Goal: Task Accomplishment & Management: Complete application form

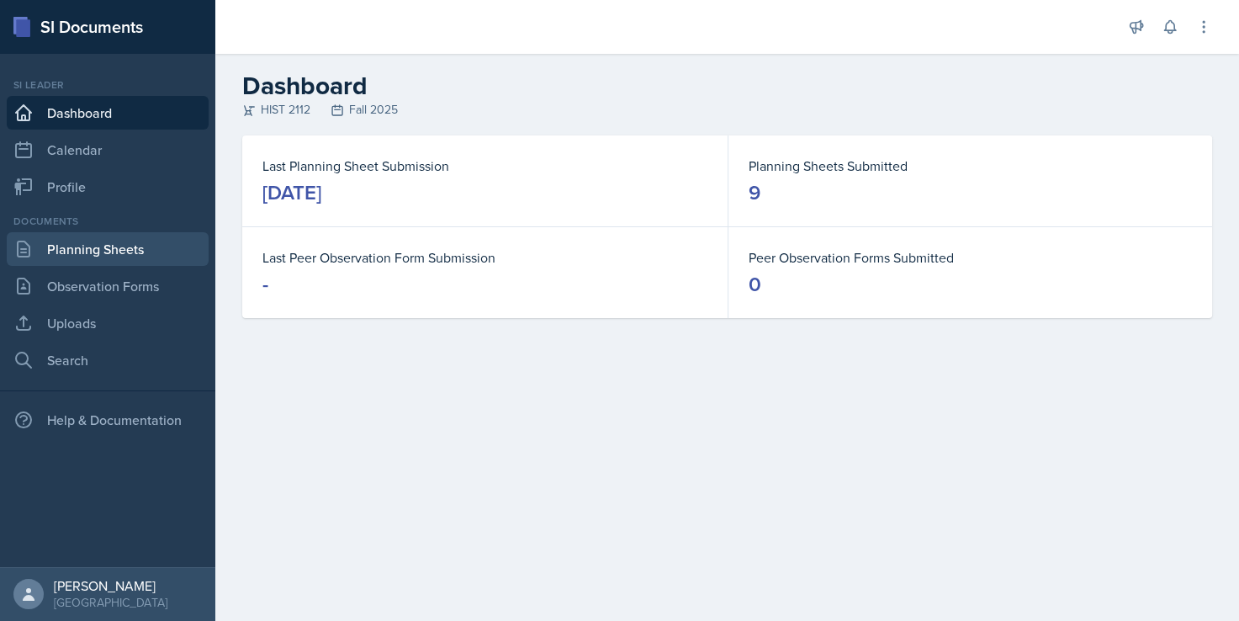
click at [95, 249] on link "Planning Sheets" at bounding box center [108, 249] width 202 height 34
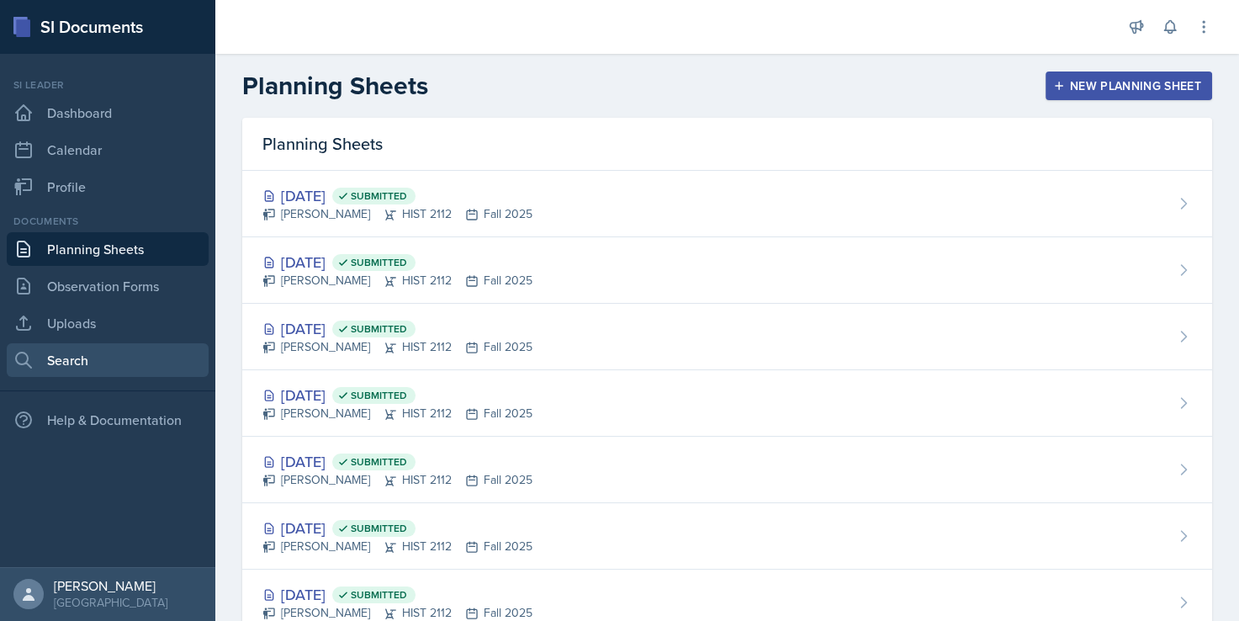
click at [109, 352] on link "Search" at bounding box center [108, 360] width 202 height 34
select select "all"
select select "1"
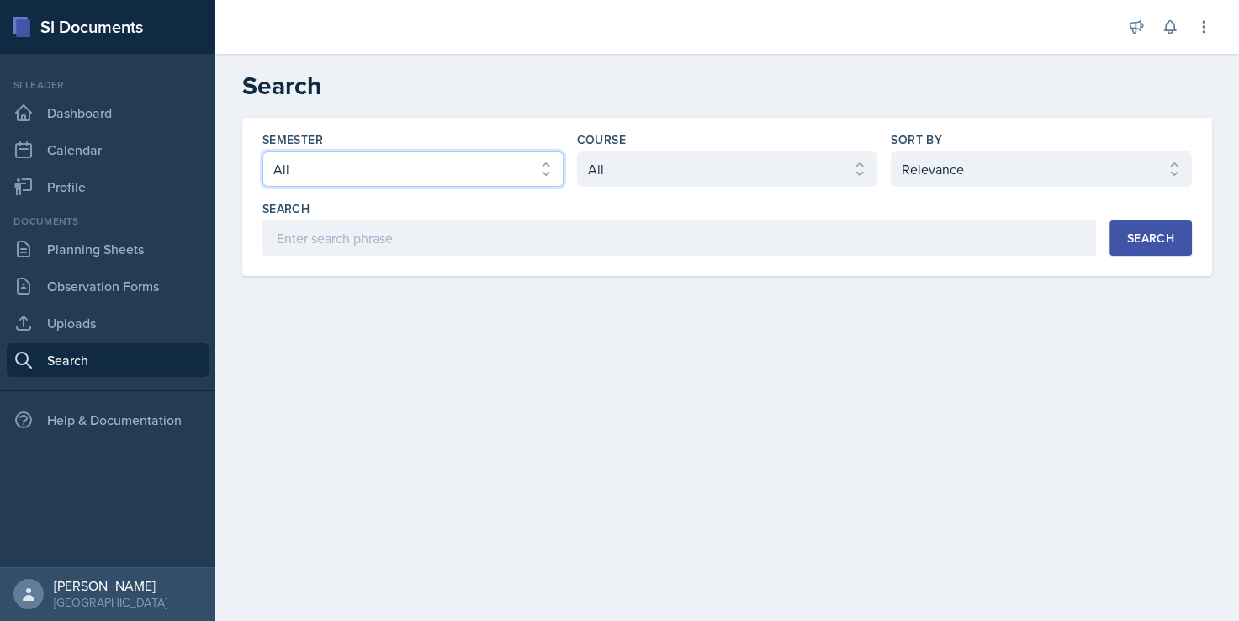
click at [444, 173] on select "Select semester All Fall 2025 Summer 2025 Spring 2025 Fall 2024 Summer 2024 Spr…" at bounding box center [412, 168] width 301 height 35
select select "2bed604d-1099-4043-b1bc-2365e8740244"
click at [262, 151] on select "Select semester All Fall 2025 Summer 2025 Spring 2025 Fall 2024 Summer 2024 Spr…" at bounding box center [412, 168] width 301 height 35
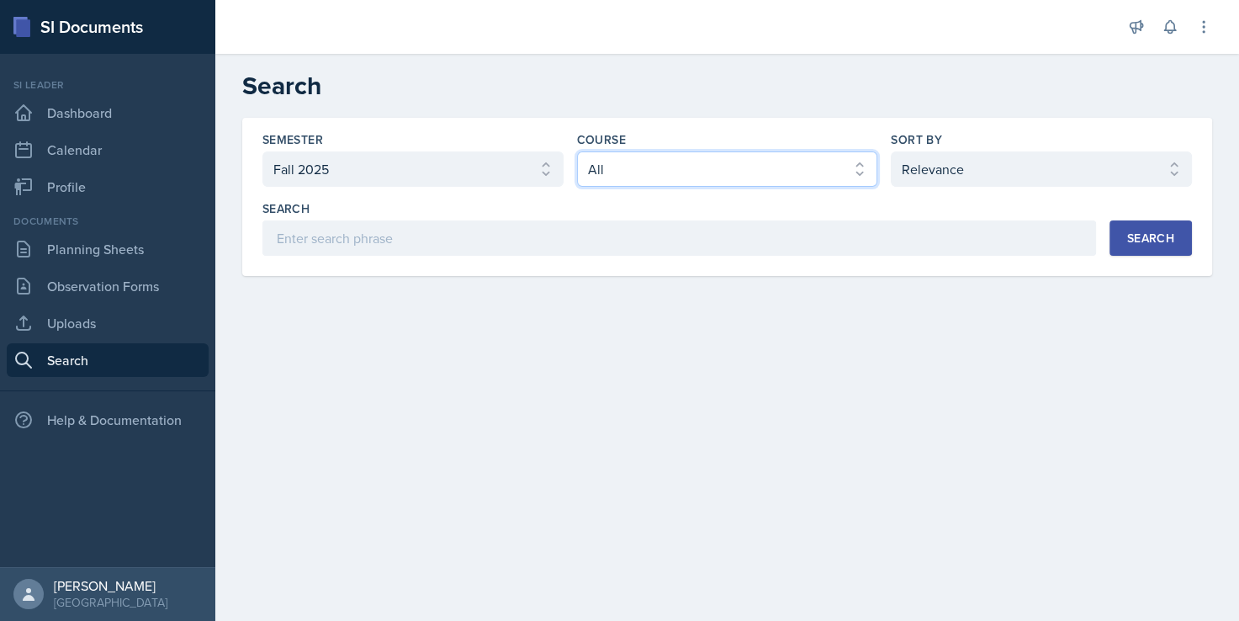
click at [643, 182] on select "Select course All ACCT 2101 ACCT 2102 ACCT 4050 ANTH 1102 ANTH 3301 ARCH 1000 A…" at bounding box center [727, 168] width 301 height 35
select select "e03f2d5a-f3a5-4e0e-9167-550ff5b2876a"
click at [577, 151] on select "Select course All ACCT 2101 ACCT 2102 ACCT 4050 ANTH 1102 ANTH 3301 ARCH 1000 A…" at bounding box center [727, 168] width 301 height 35
click at [1143, 244] on div "Search" at bounding box center [1150, 237] width 47 height 13
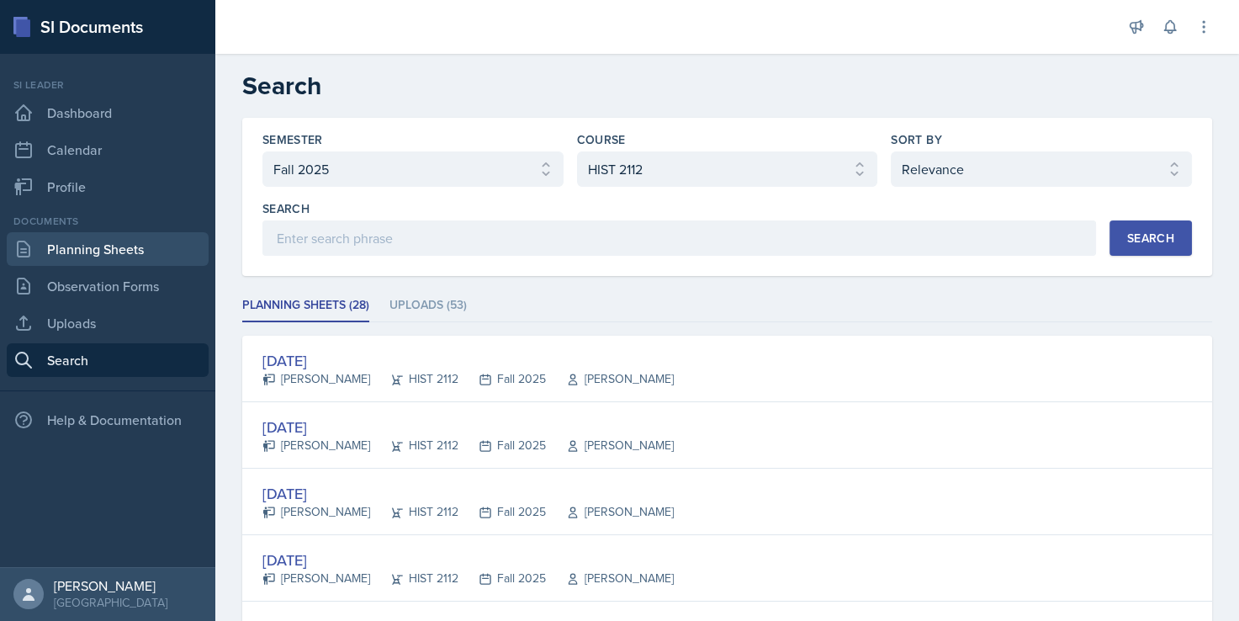
click at [82, 247] on link "Planning Sheets" at bounding box center [108, 249] width 202 height 34
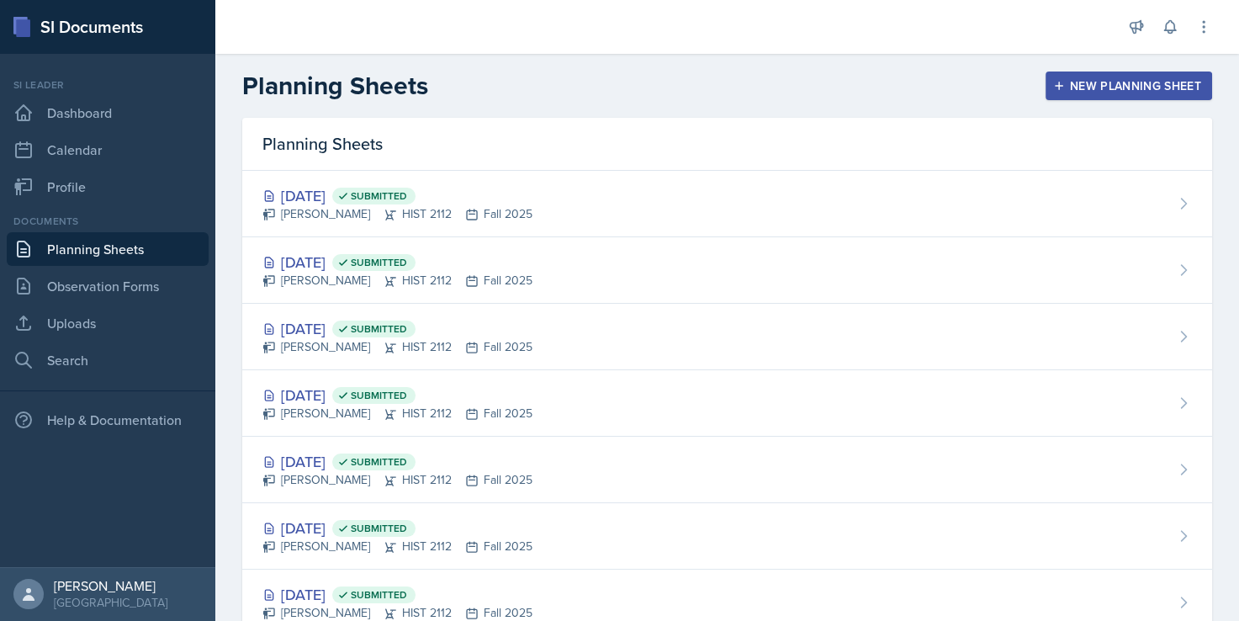
click at [1078, 93] on div "New Planning Sheet" at bounding box center [1129, 85] width 145 height 13
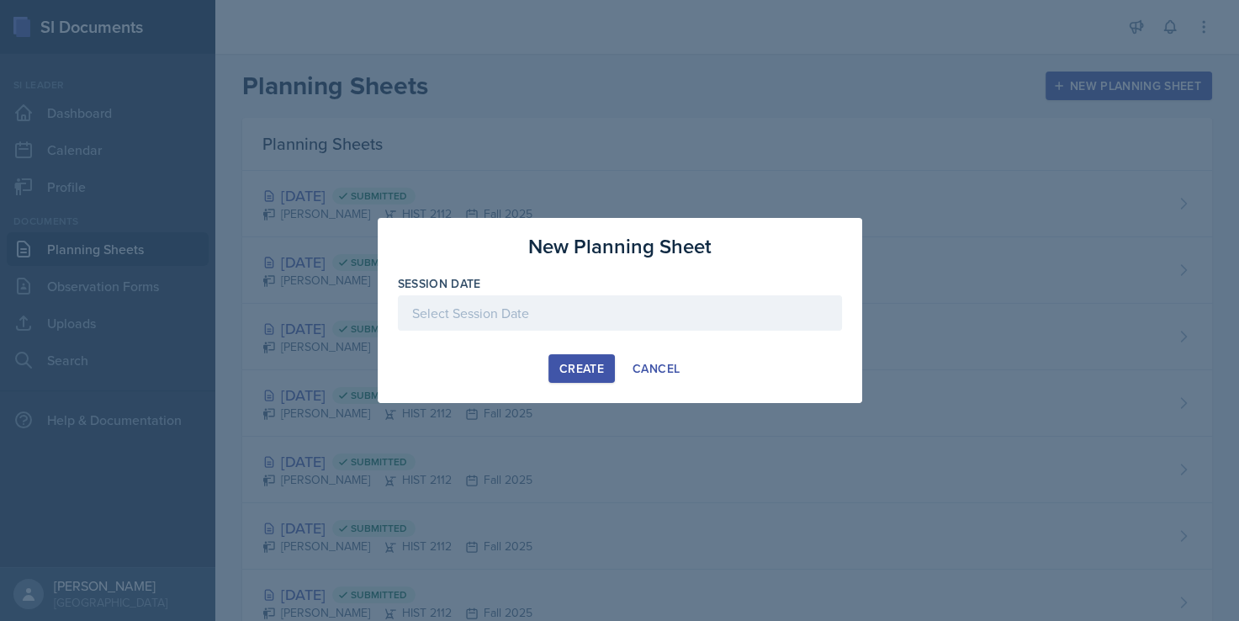
click at [543, 310] on div at bounding box center [620, 312] width 444 height 35
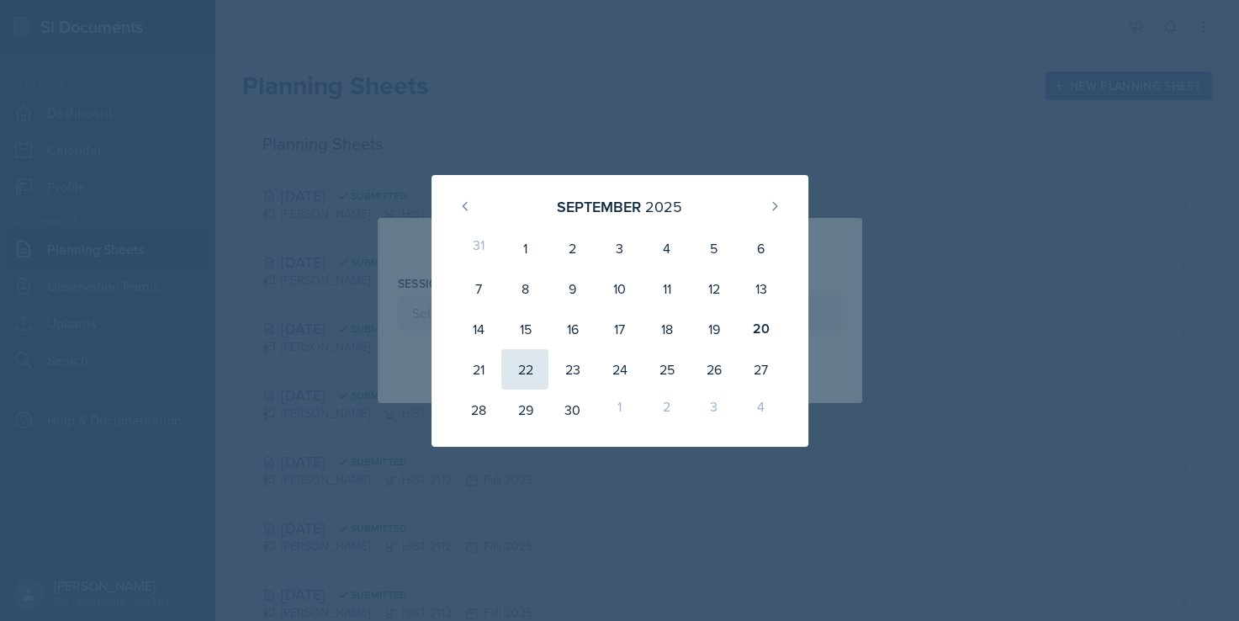
click at [520, 363] on div "22" at bounding box center [524, 369] width 47 height 40
type input "[DATE]"
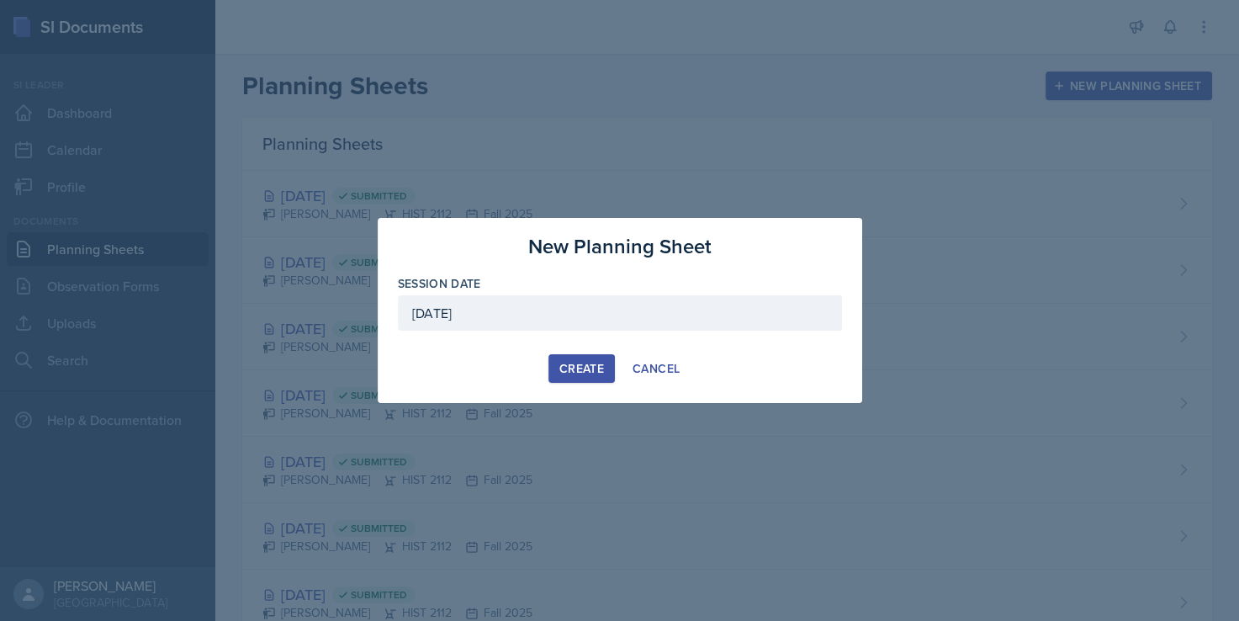
click at [581, 366] on div "Create" at bounding box center [581, 368] width 45 height 13
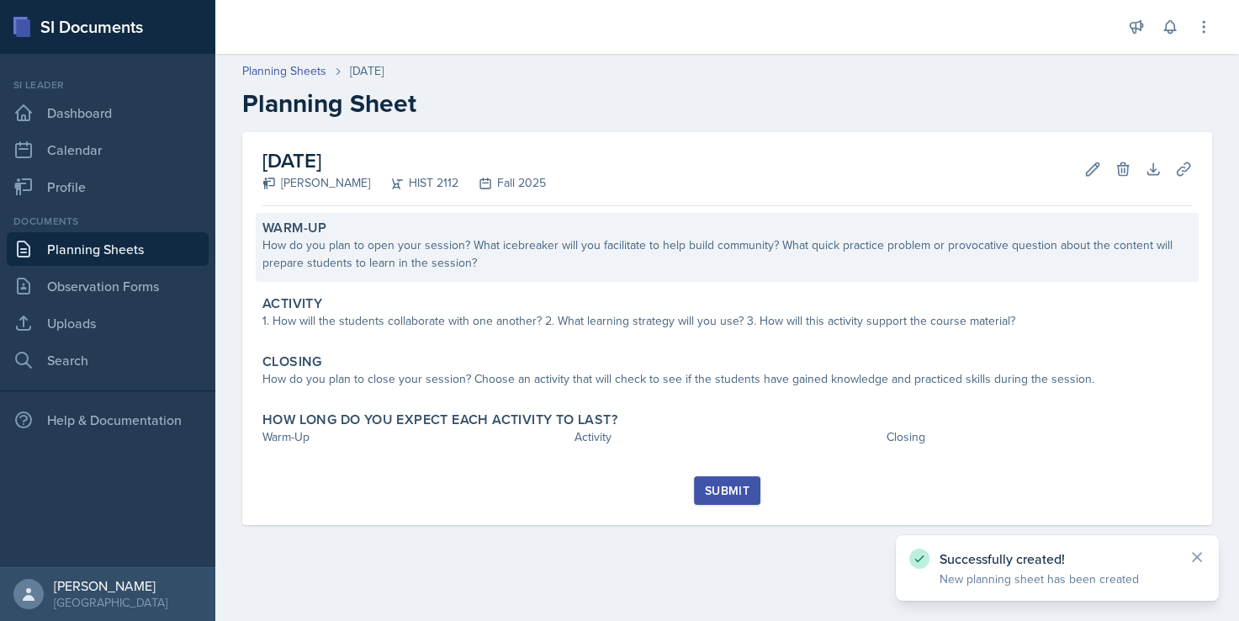
click at [498, 241] on div "How do you plan to open your session? What icebreaker will you facilitate to he…" at bounding box center [727, 253] width 930 height 35
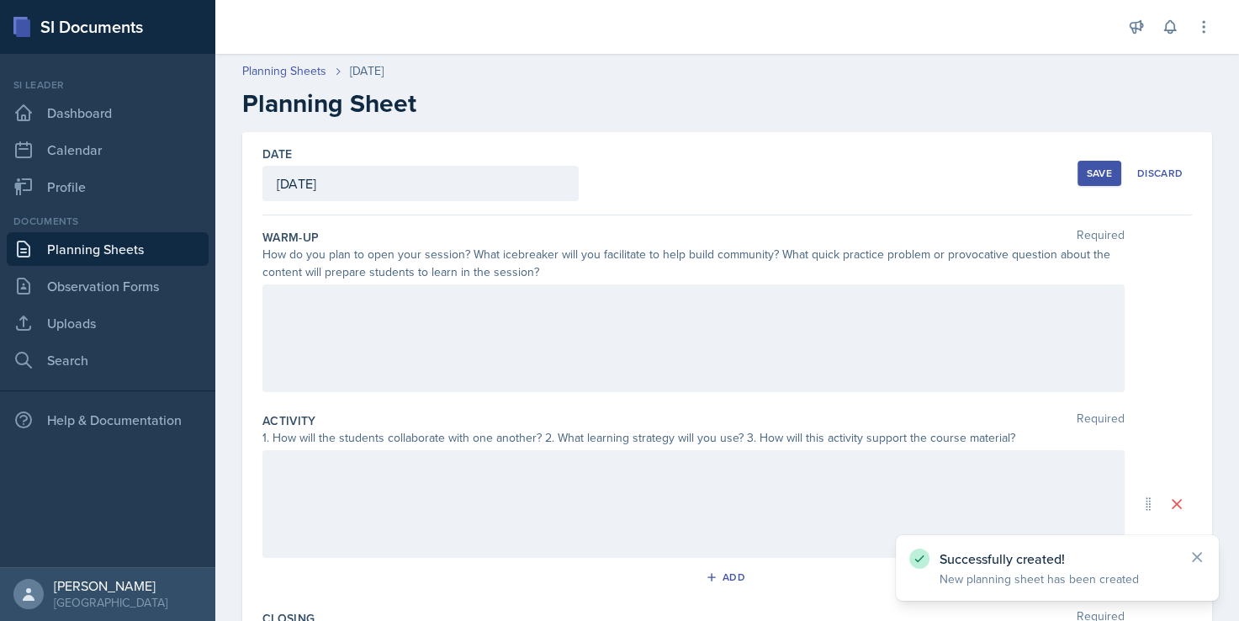
click at [435, 327] on div at bounding box center [693, 338] width 862 height 108
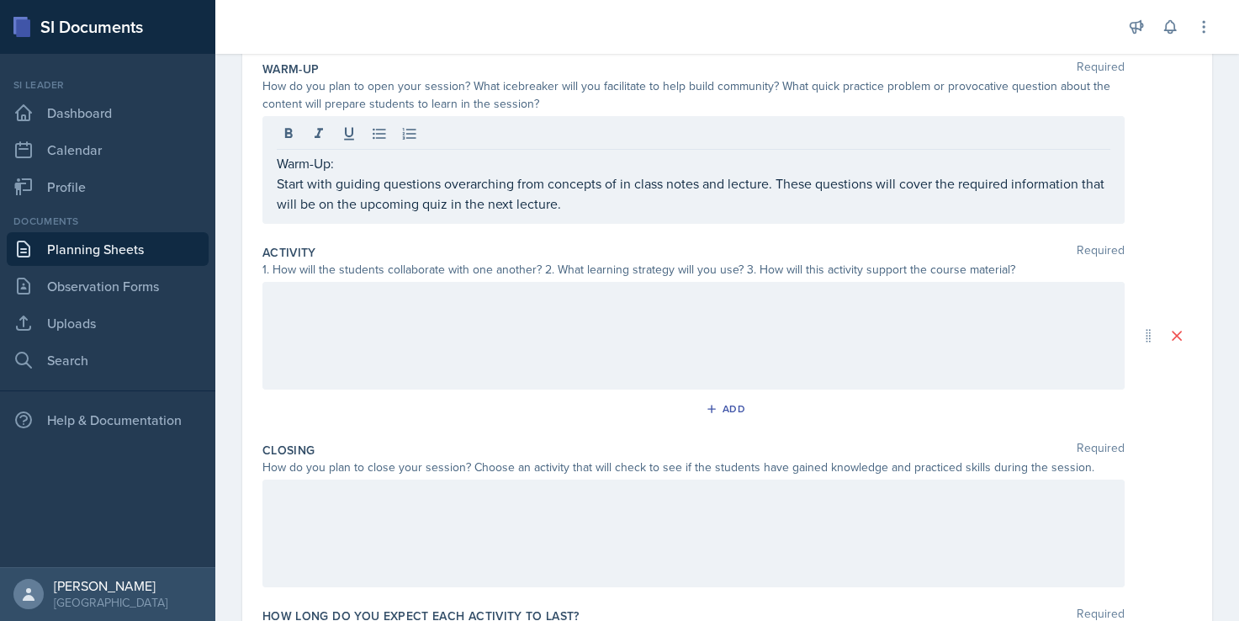
click at [422, 327] on div at bounding box center [693, 336] width 862 height 108
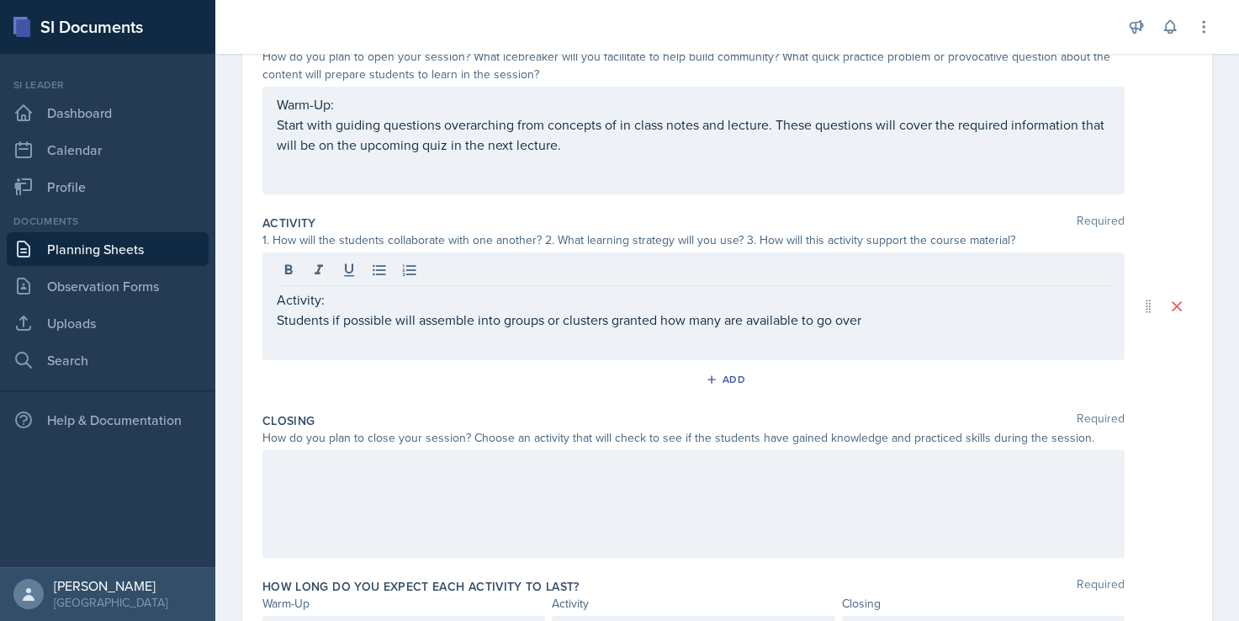
click at [878, 328] on div "Activity: Students if possible will assemble into groups or clusters granted ho…" at bounding box center [693, 306] width 862 height 108
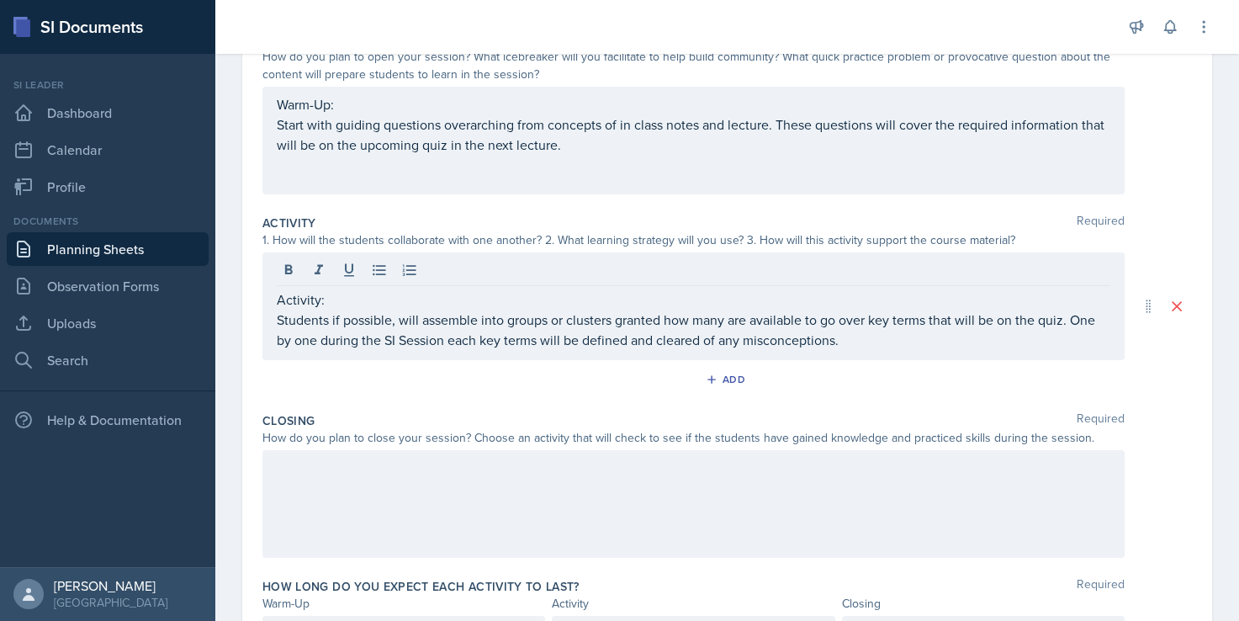
click at [412, 489] on div at bounding box center [693, 504] width 862 height 108
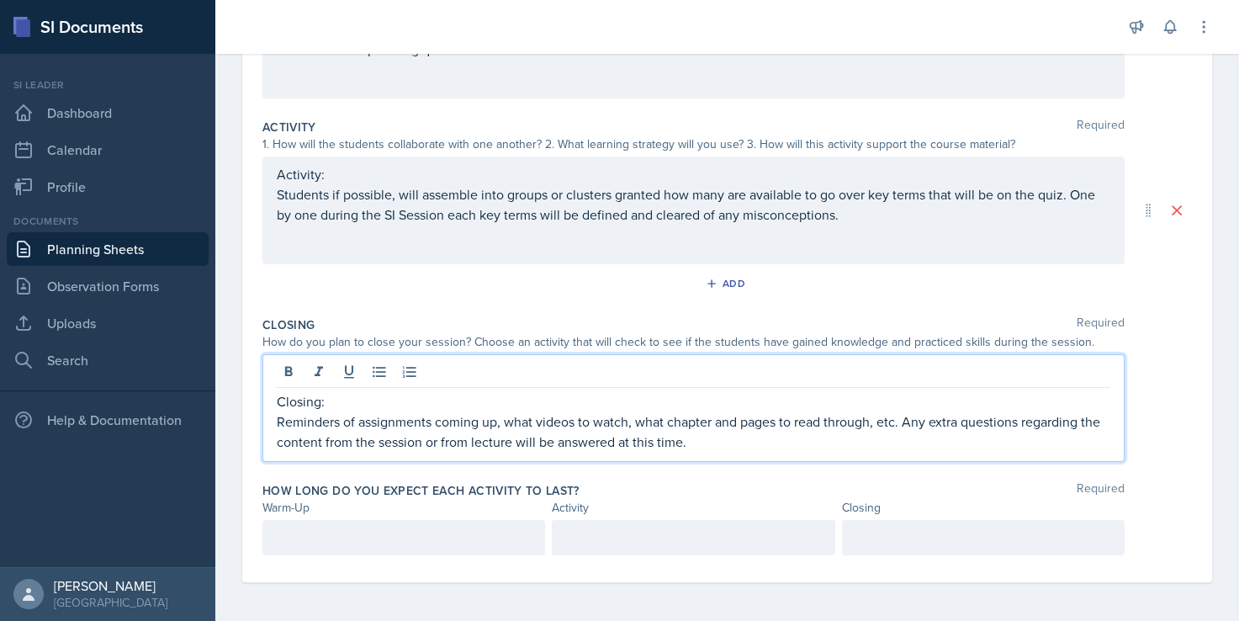
click at [437, 539] on p at bounding box center [404, 538] width 254 height 20
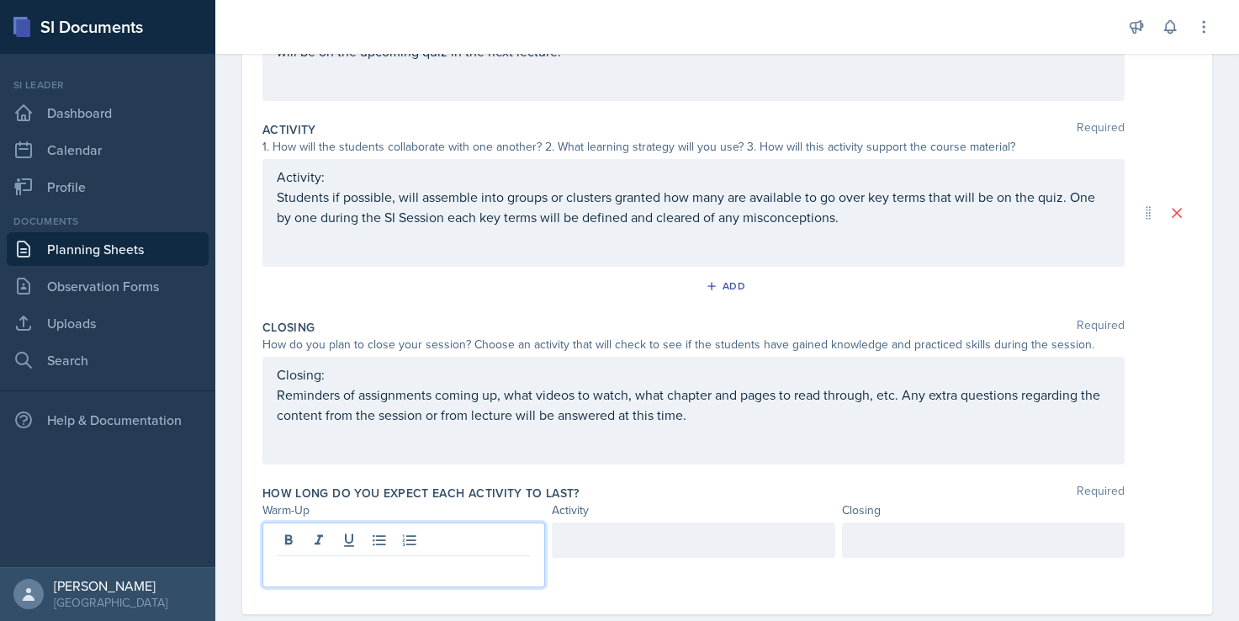
scroll to position [323, 0]
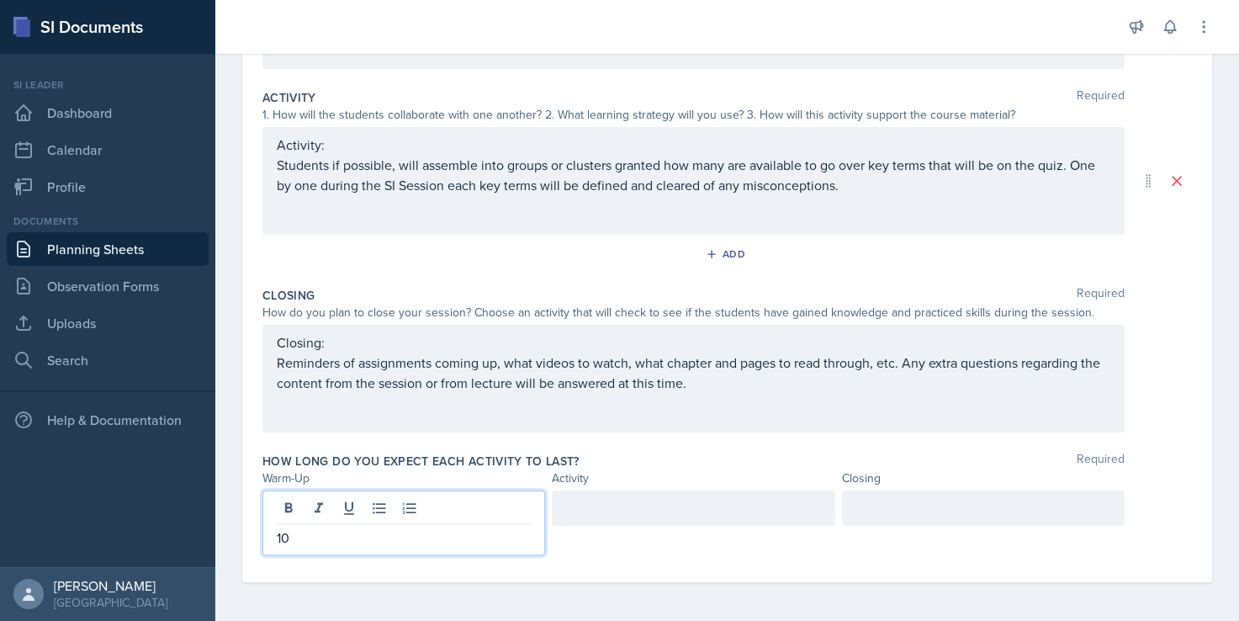
click at [696, 500] on div at bounding box center [693, 507] width 283 height 35
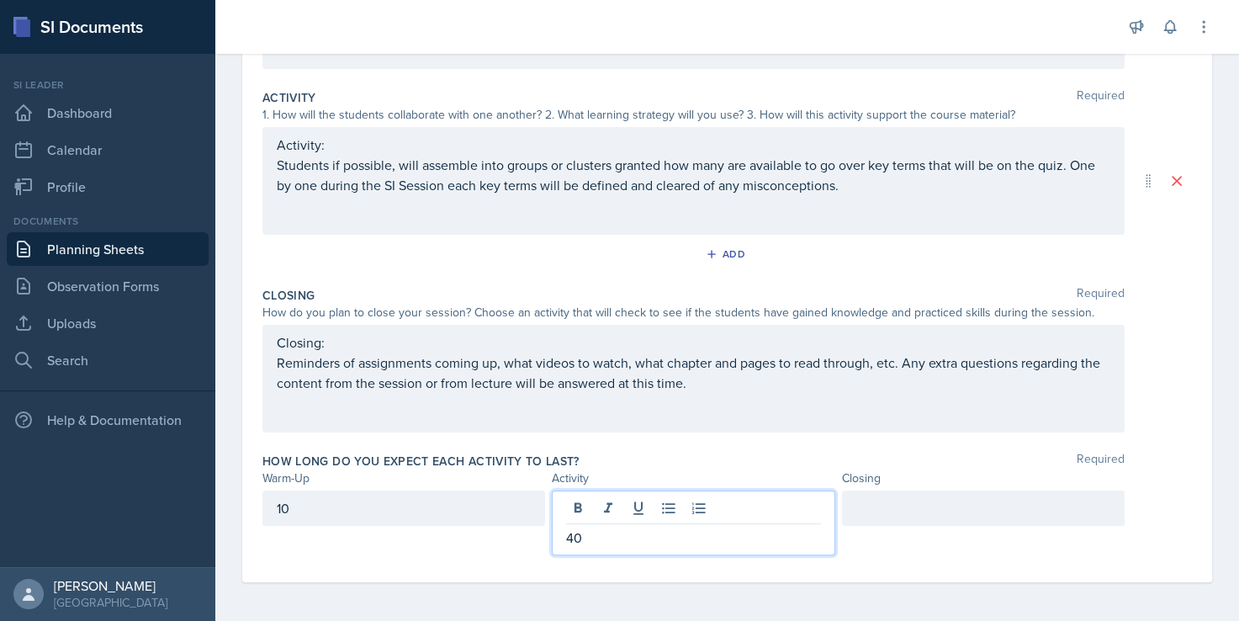
click at [891, 500] on div at bounding box center [983, 507] width 283 height 35
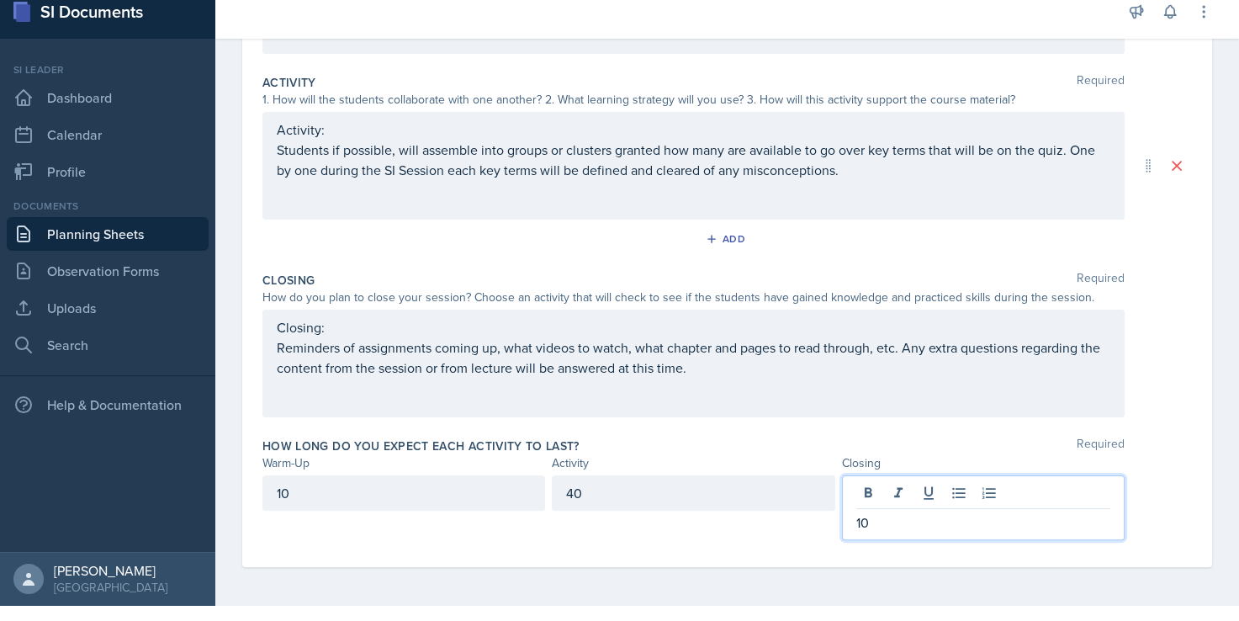
scroll to position [20, 0]
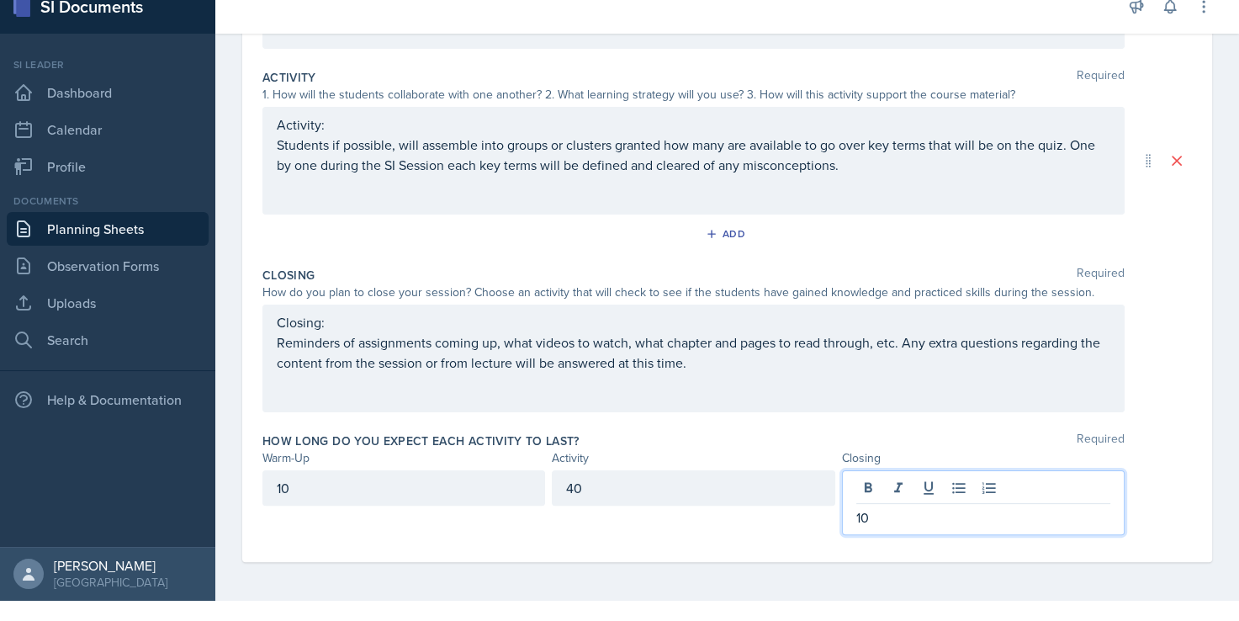
click at [702, 554] on div "Warm-Up Required How do you plan to open your session? What icebreaker will you…" at bounding box center [727, 217] width 930 height 690
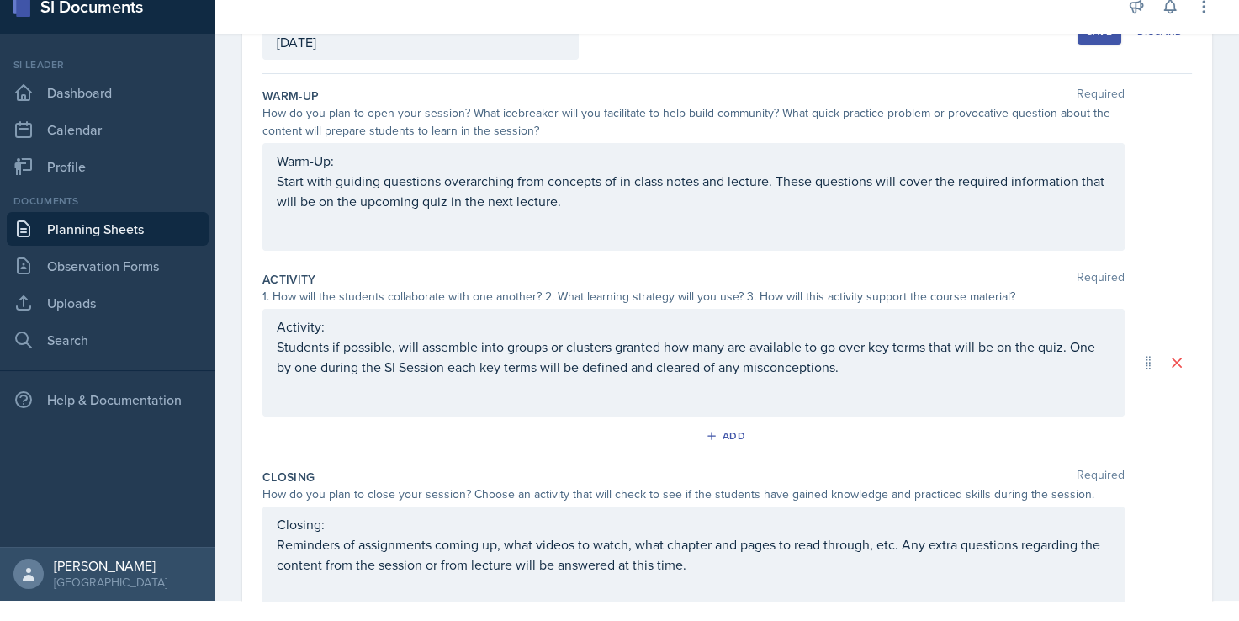
scroll to position [0, 0]
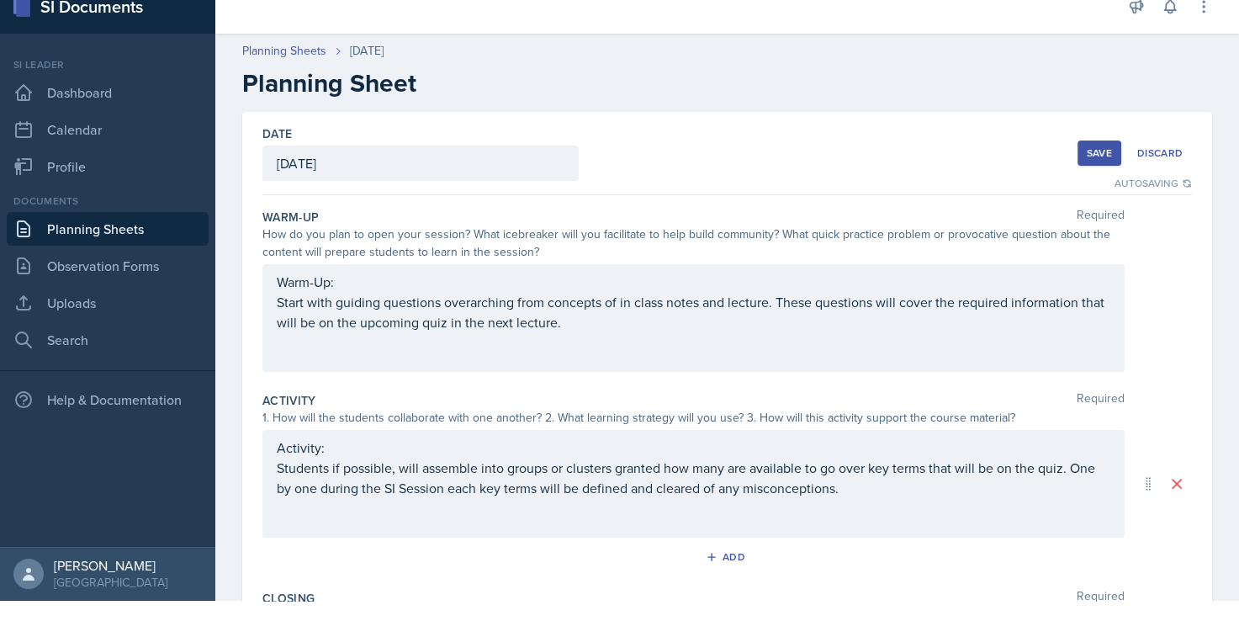
click at [1087, 150] on div "Save" at bounding box center [1099, 152] width 25 height 13
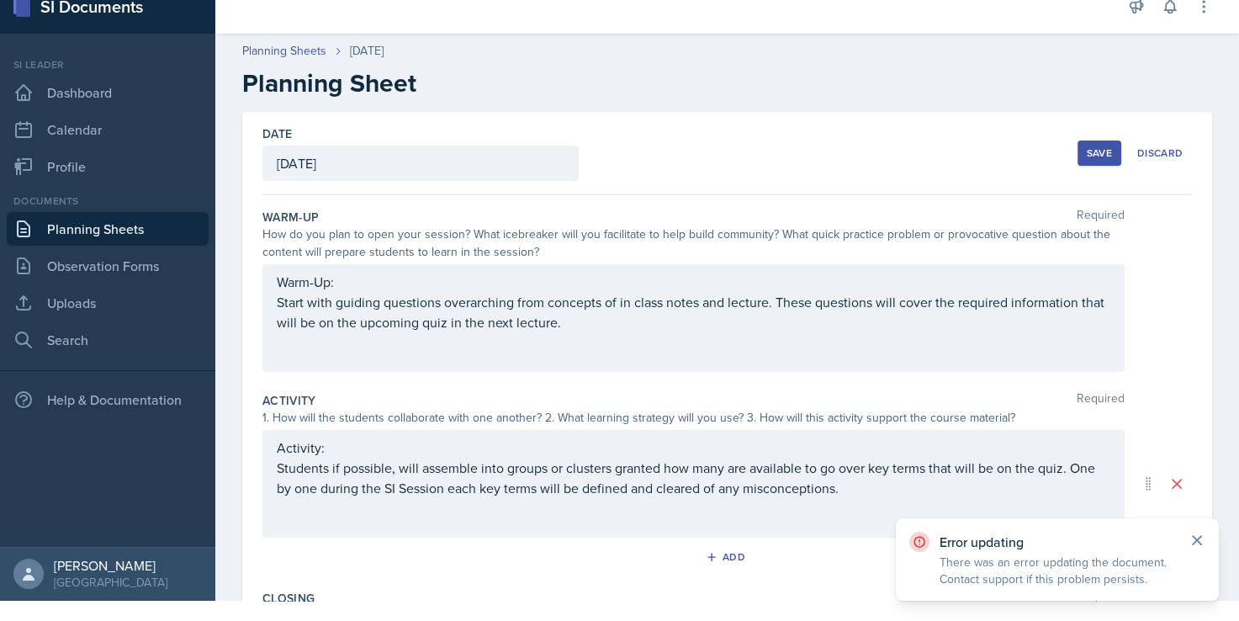
click at [1196, 541] on icon at bounding box center [1197, 540] width 8 height 8
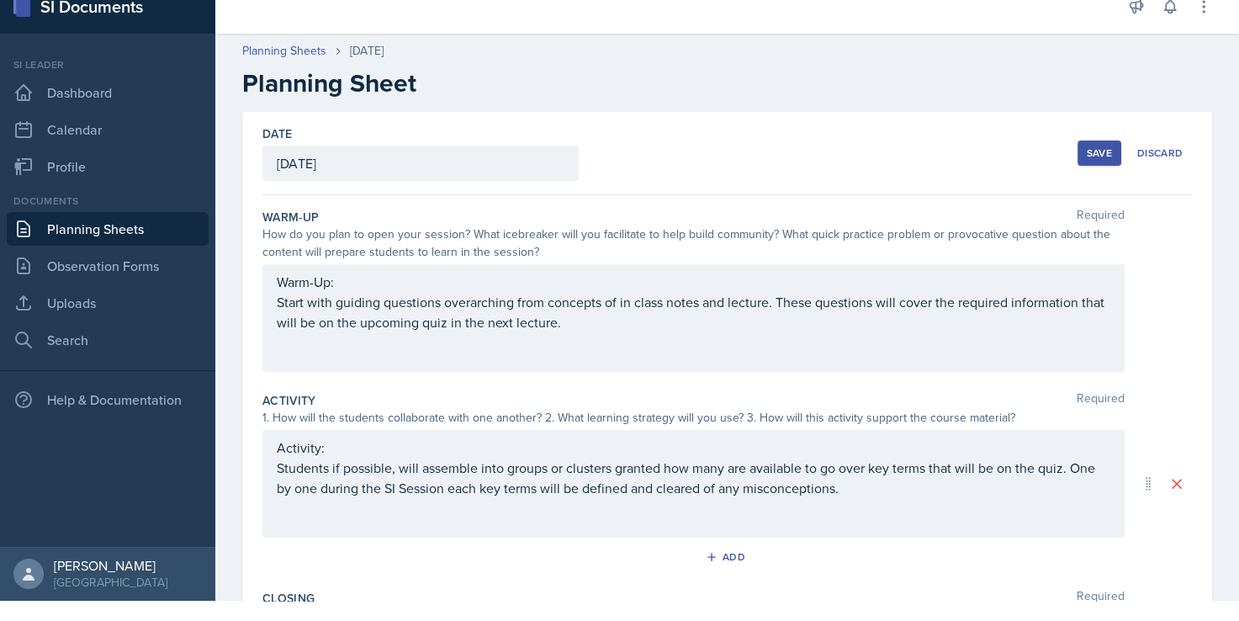
click at [1087, 153] on div "Save" at bounding box center [1099, 152] width 25 height 13
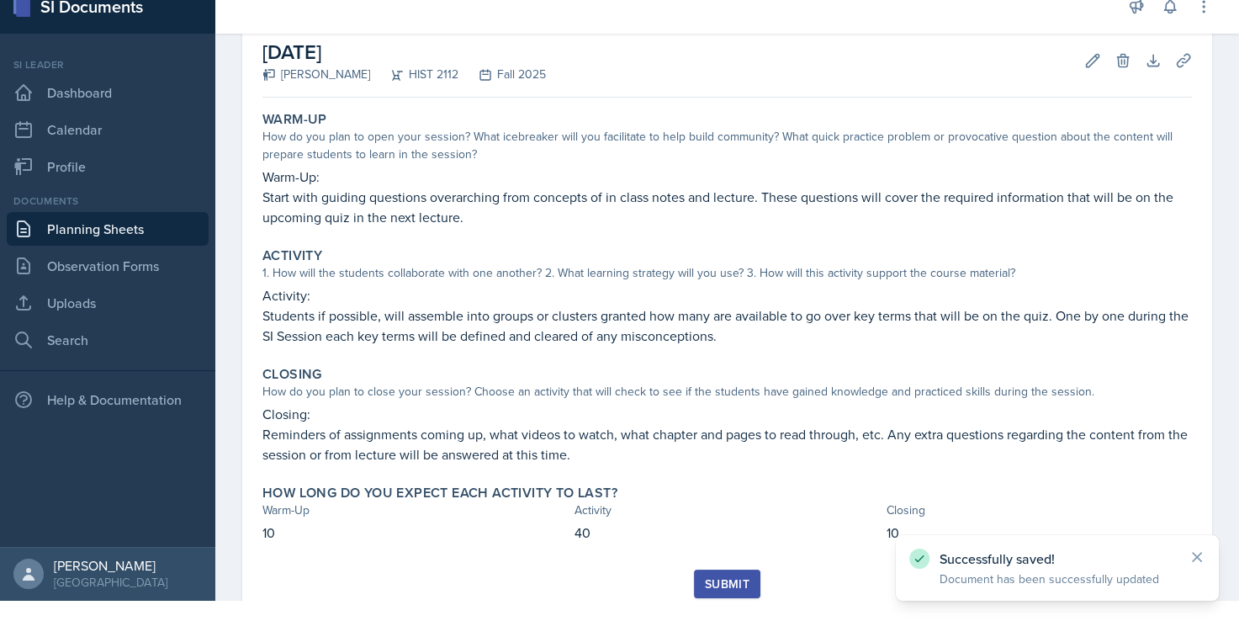
scroll to position [145, 0]
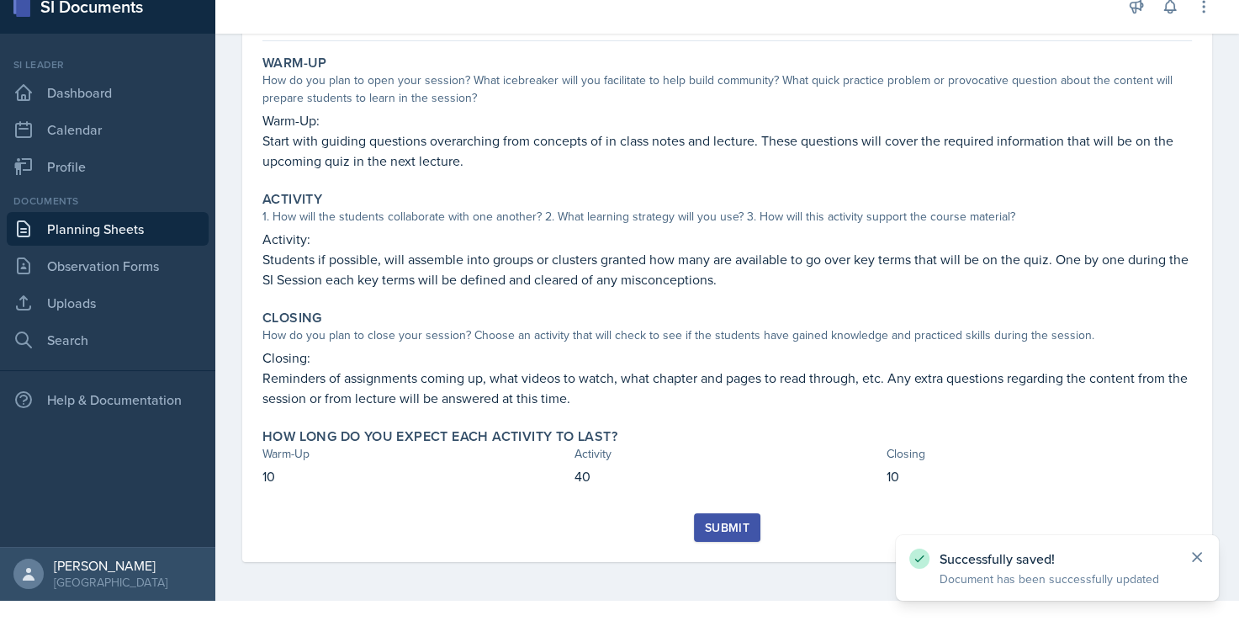
click at [1202, 554] on icon at bounding box center [1197, 557] width 17 height 17
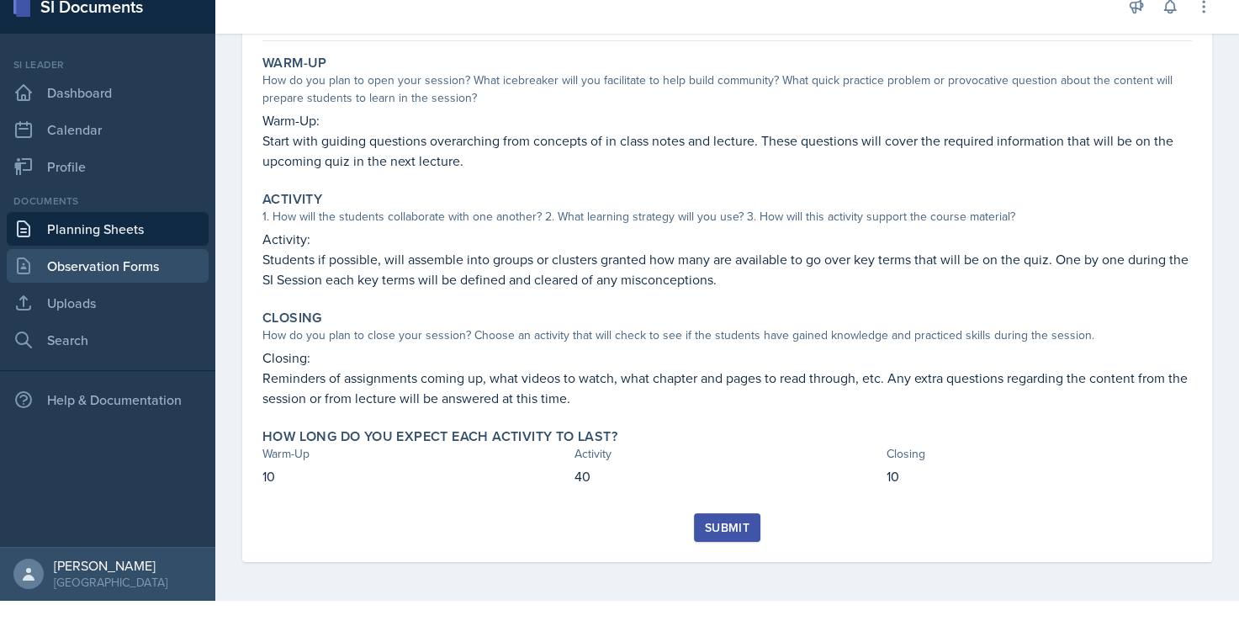
click at [136, 271] on link "Observation Forms" at bounding box center [108, 266] width 202 height 34
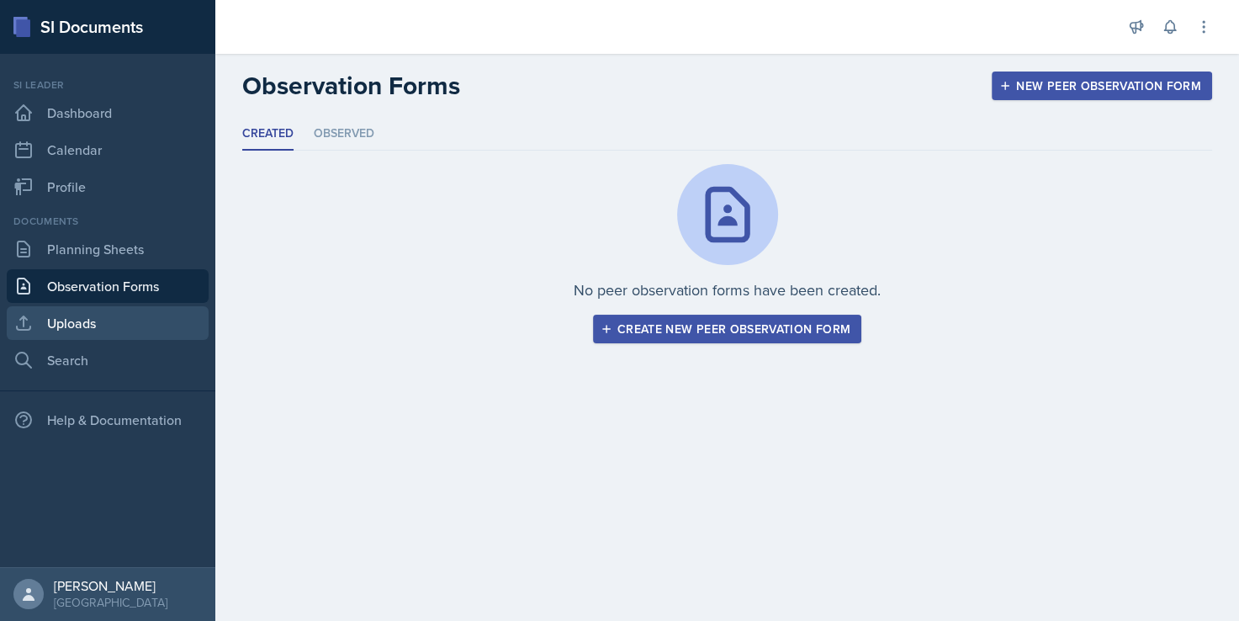
click at [121, 335] on link "Uploads" at bounding box center [108, 323] width 202 height 34
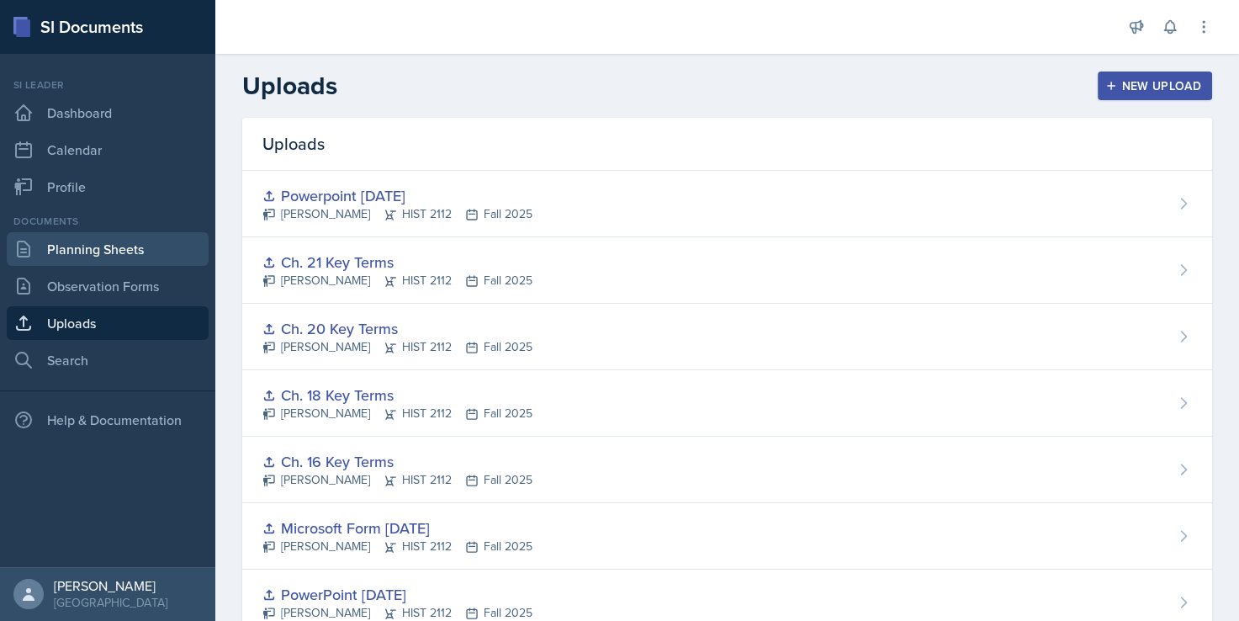
click at [140, 253] on link "Planning Sheets" at bounding box center [108, 249] width 202 height 34
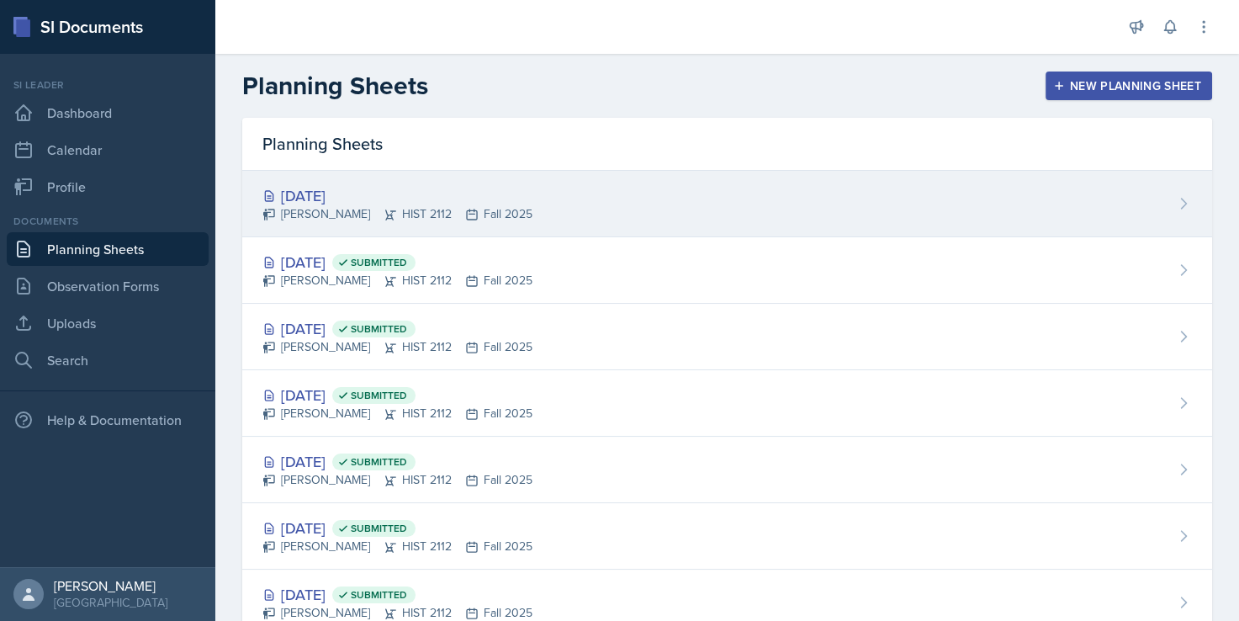
click at [506, 194] on div "[DATE]" at bounding box center [397, 195] width 270 height 23
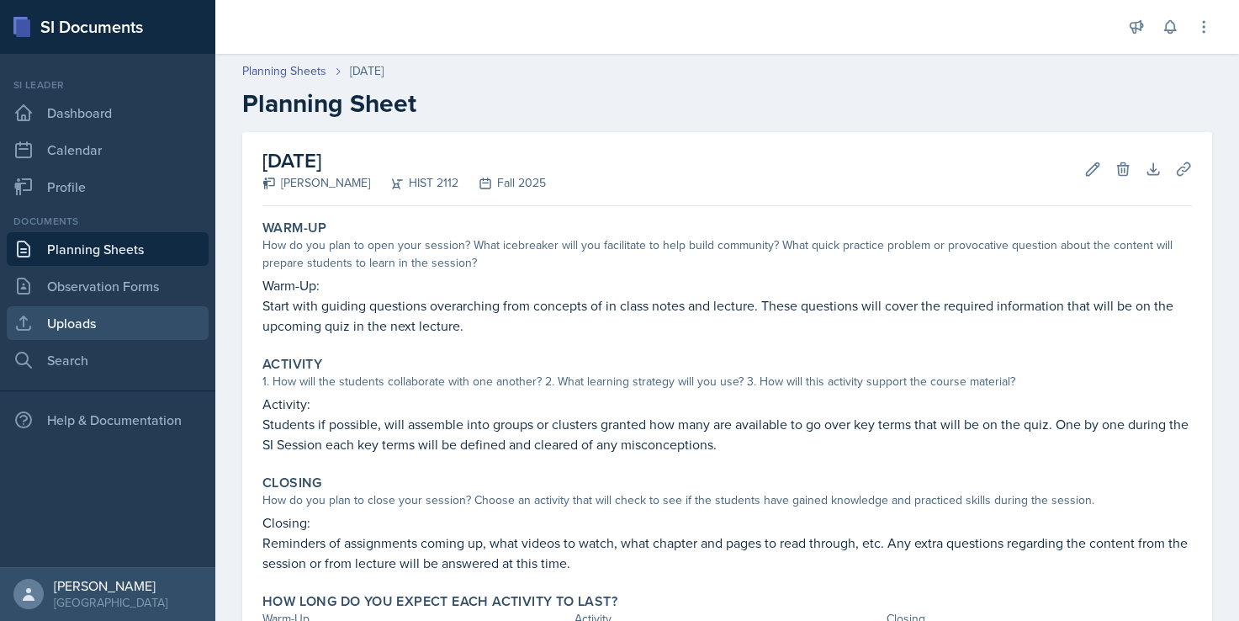
click at [87, 334] on link "Uploads" at bounding box center [108, 323] width 202 height 34
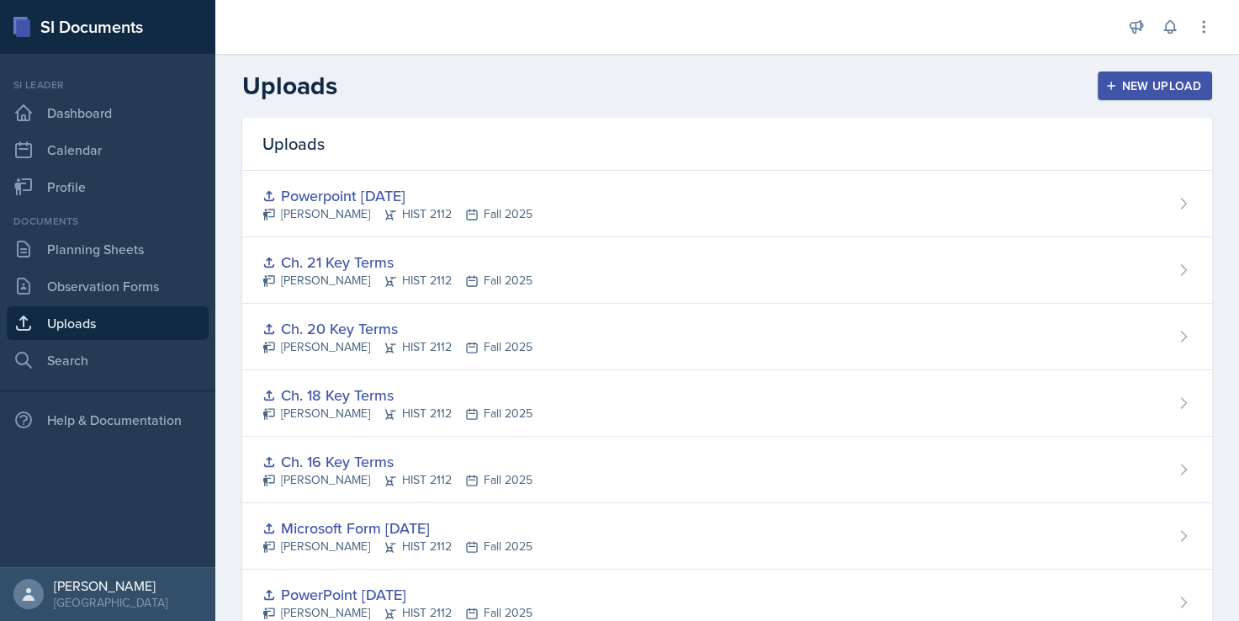
click at [1123, 79] on div "New Upload" at bounding box center [1155, 85] width 93 height 13
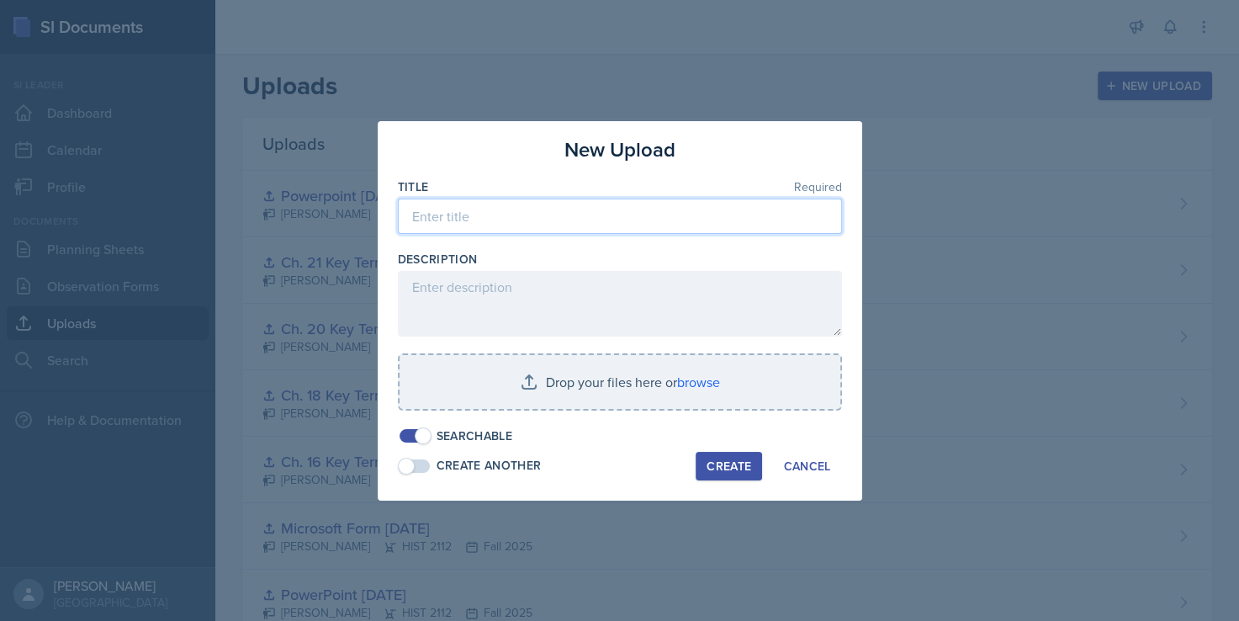
click at [591, 215] on input at bounding box center [620, 216] width 444 height 35
type input "P"
type input "K"
type input "Ch. 21 and Ch. 22 Key Terms (WW1)"
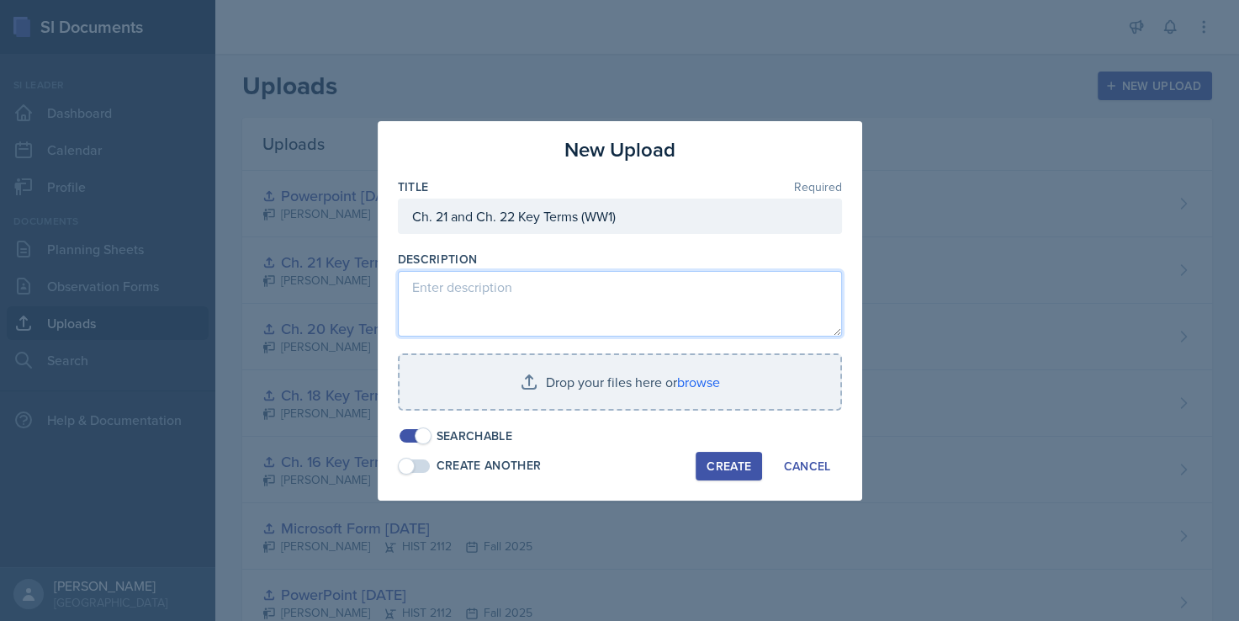
click at [647, 334] on textarea at bounding box center [620, 304] width 444 height 66
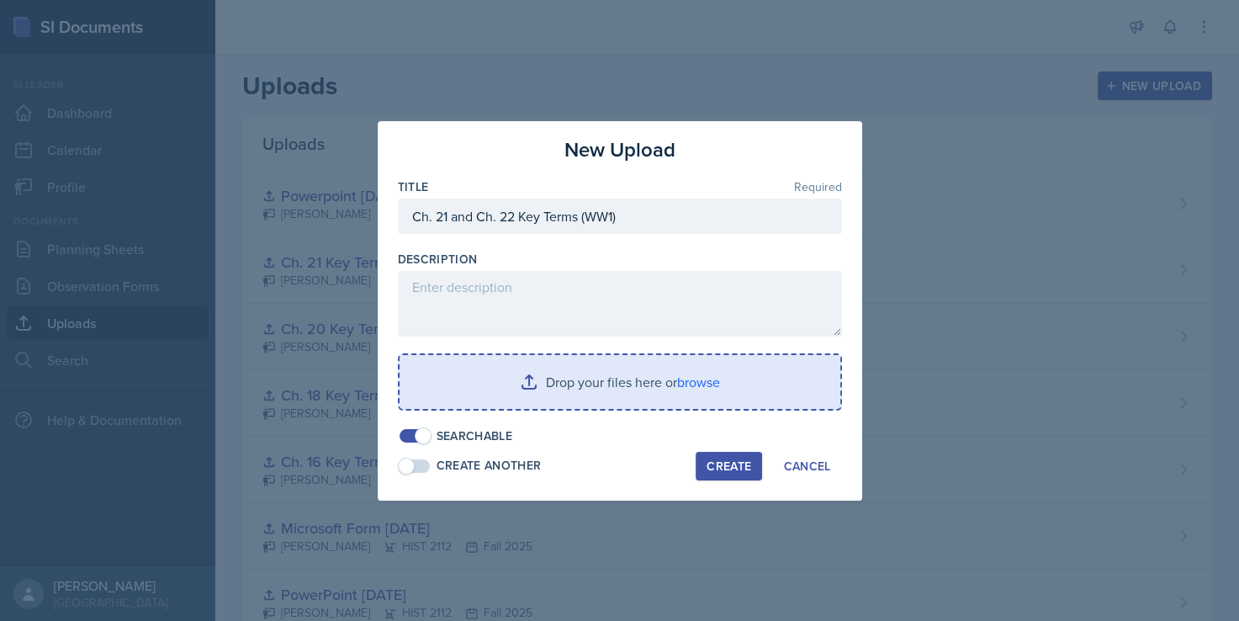
click at [592, 377] on input "file" at bounding box center [620, 382] width 441 height 54
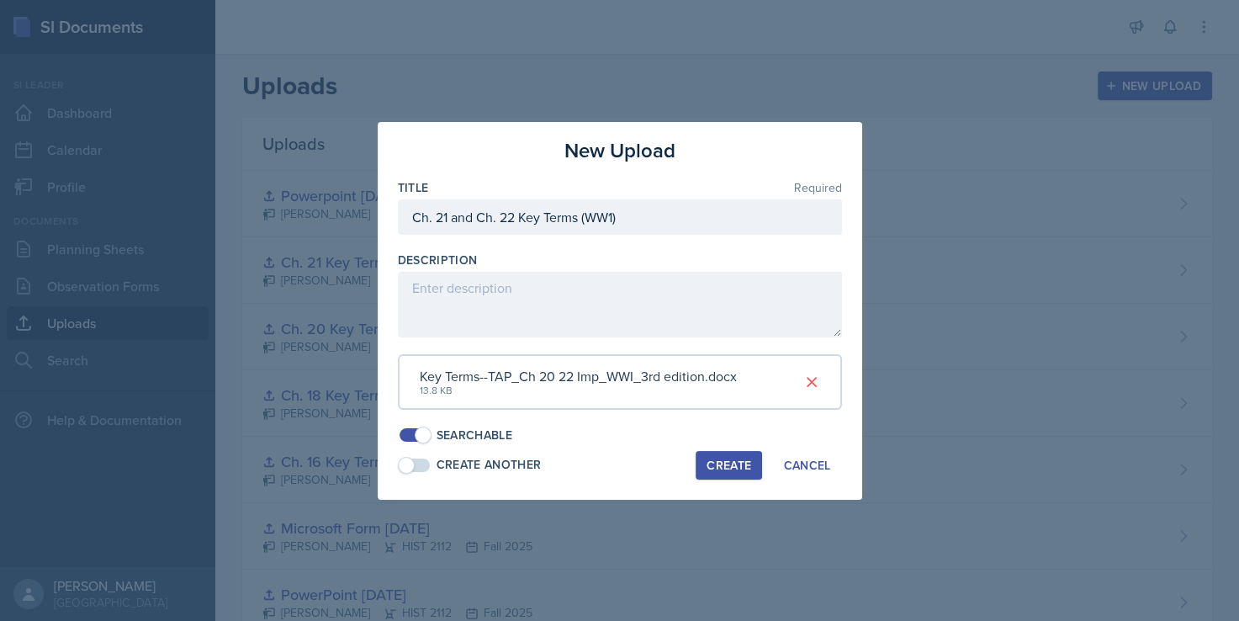
click at [660, 453] on div "Create Another Create Cancel" at bounding box center [620, 465] width 444 height 29
click at [717, 460] on div "Create" at bounding box center [729, 465] width 45 height 13
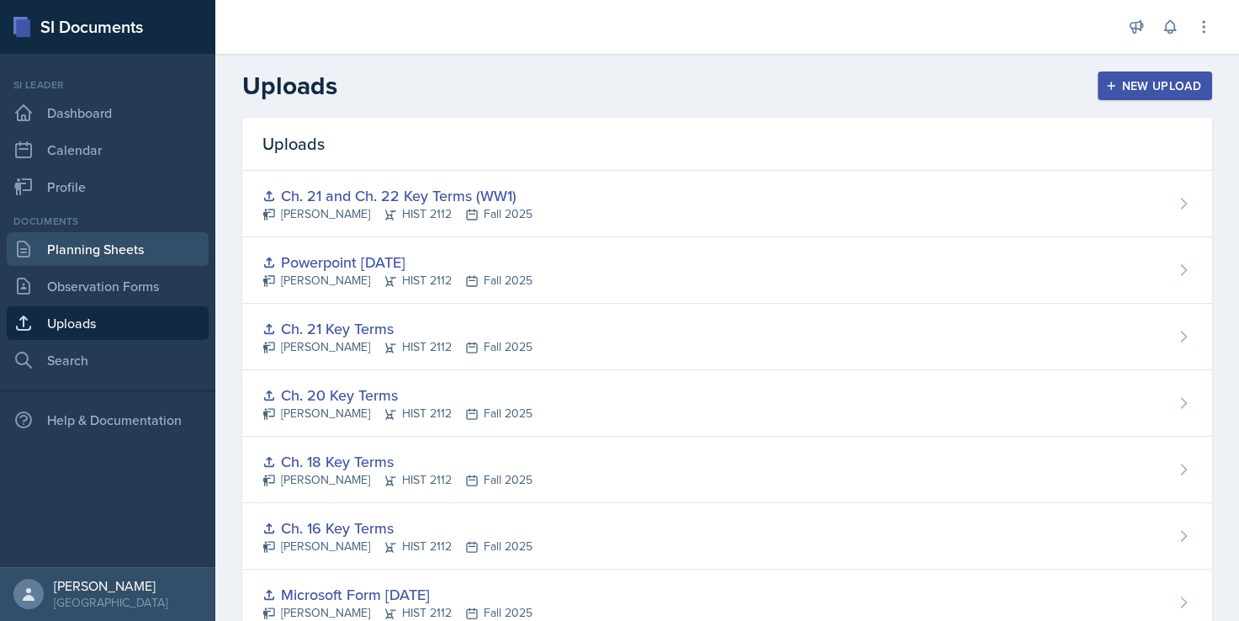
click at [119, 249] on link "Planning Sheets" at bounding box center [108, 249] width 202 height 34
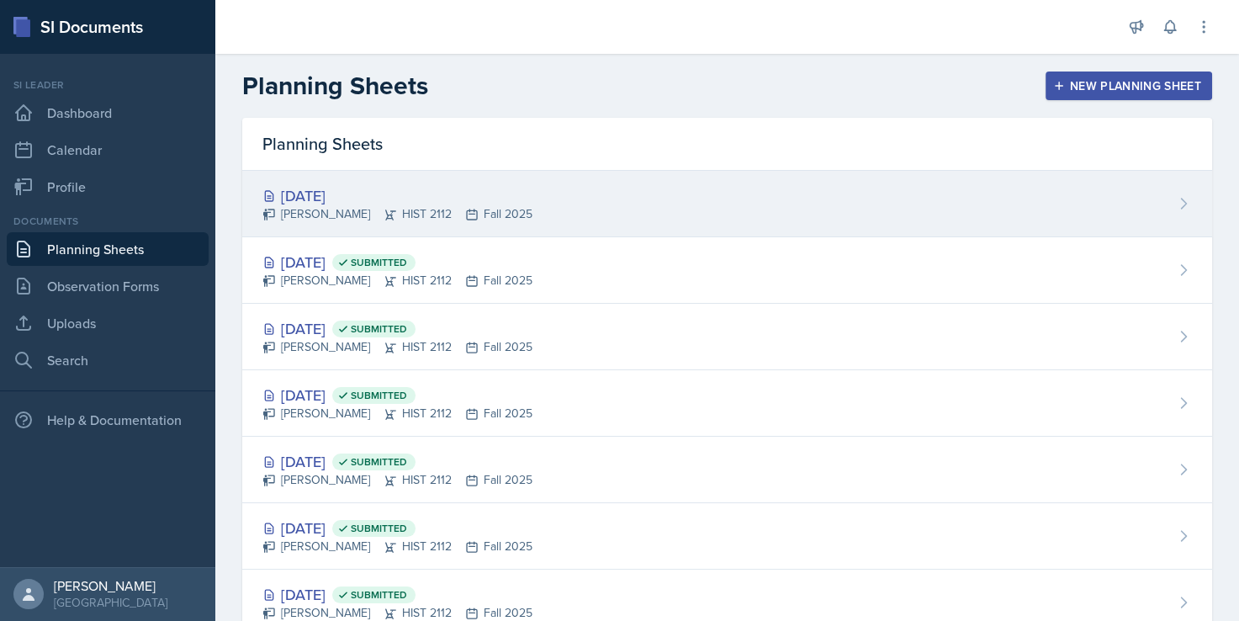
click at [378, 181] on div "[DATE] [PERSON_NAME] HIST 2112 Fall 2025" at bounding box center [727, 204] width 970 height 66
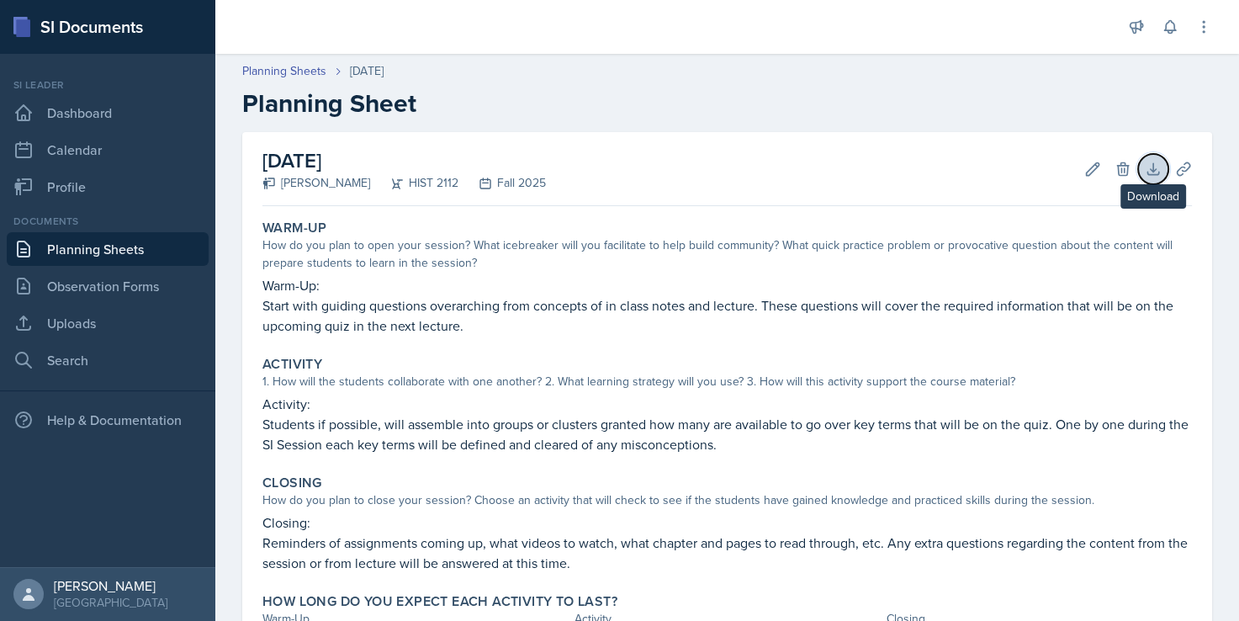
click at [1145, 177] on icon at bounding box center [1153, 169] width 17 height 17
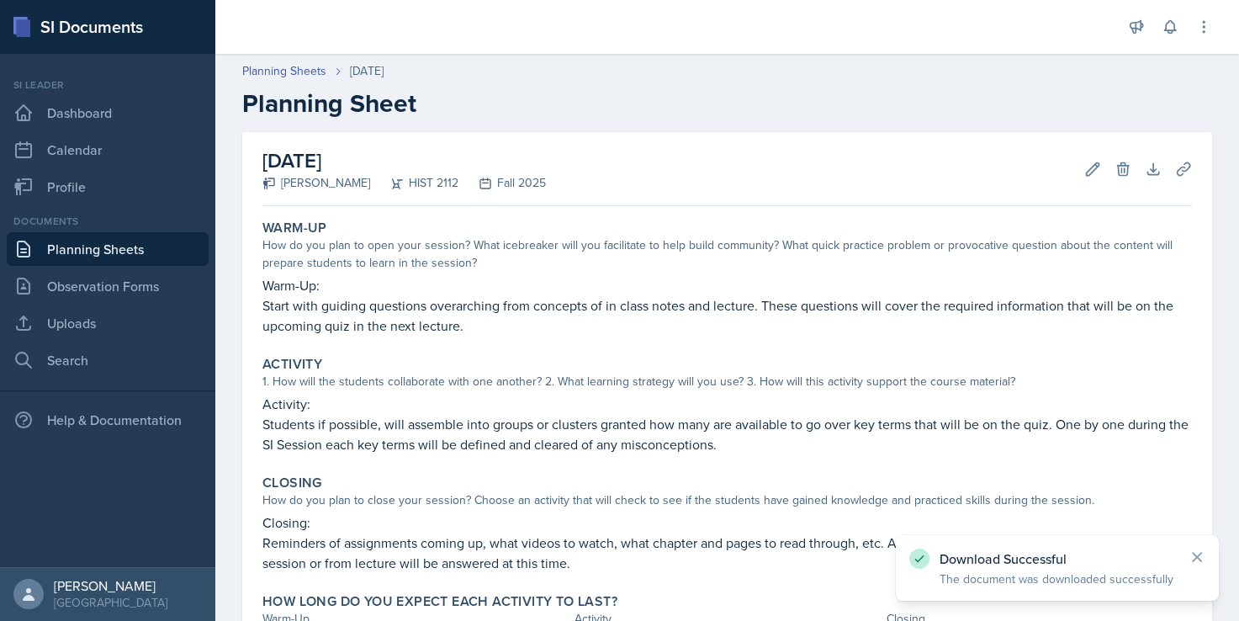
click at [700, 159] on div "[DATE] [PERSON_NAME] HIST 2112 Fall 2025 Edit Delete Download Uploads Autosaving" at bounding box center [727, 169] width 930 height 74
click at [1177, 166] on icon at bounding box center [1183, 168] width 13 height 13
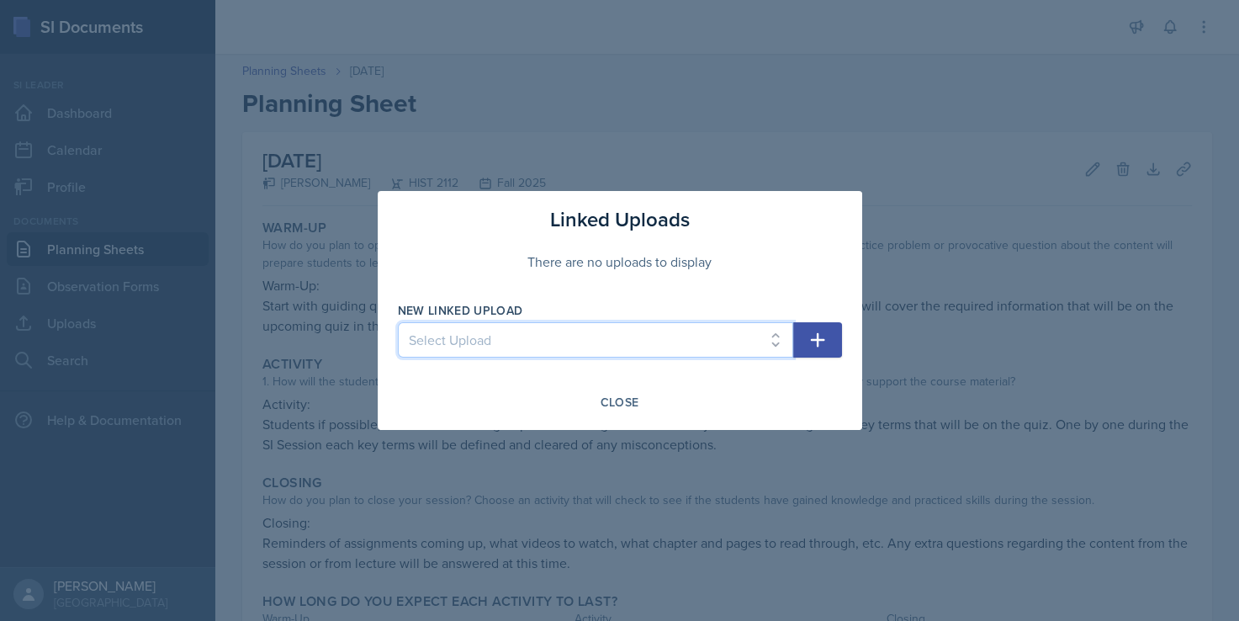
click at [672, 347] on select "Select Upload Taboo rules Introduction PowerPoint Introduction PowerPoint Intro…" at bounding box center [595, 339] width 395 height 35
select select "cb0f6813-053a-40d2-8ec0-bd46c2667347"
click at [398, 322] on select "Select Upload Taboo rules Introduction PowerPoint Introduction PowerPoint Intro…" at bounding box center [595, 339] width 395 height 35
click at [808, 338] on icon "button" at bounding box center [818, 340] width 20 height 20
select select
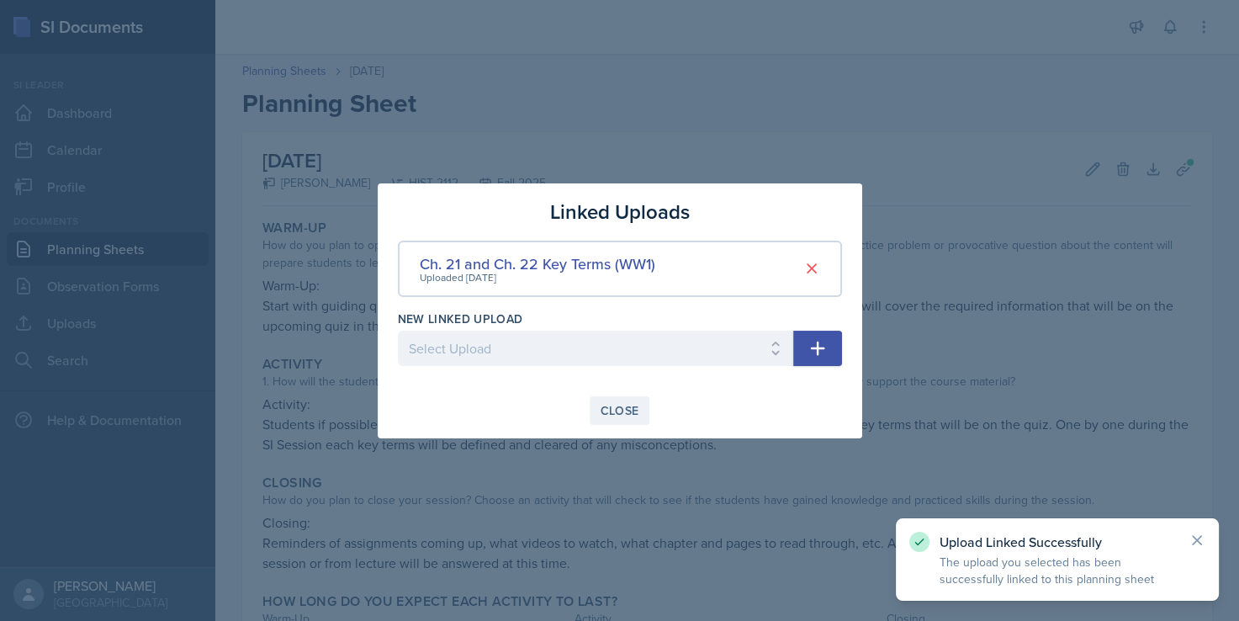
click at [621, 410] on div "Close" at bounding box center [620, 410] width 39 height 13
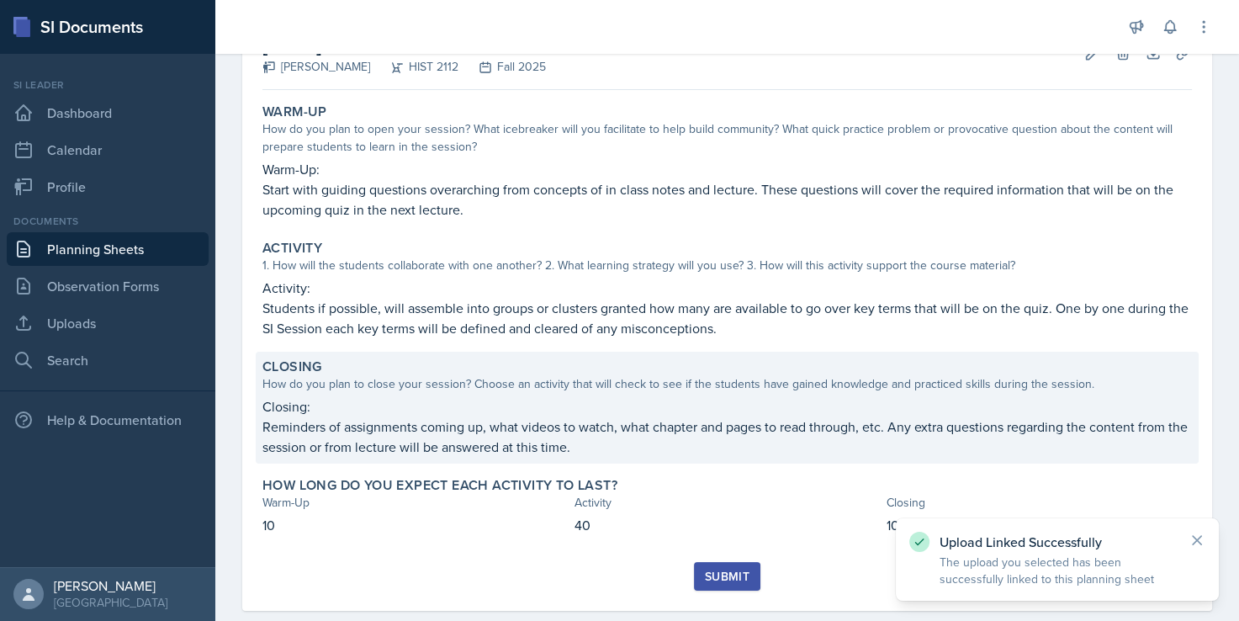
scroll to position [145, 0]
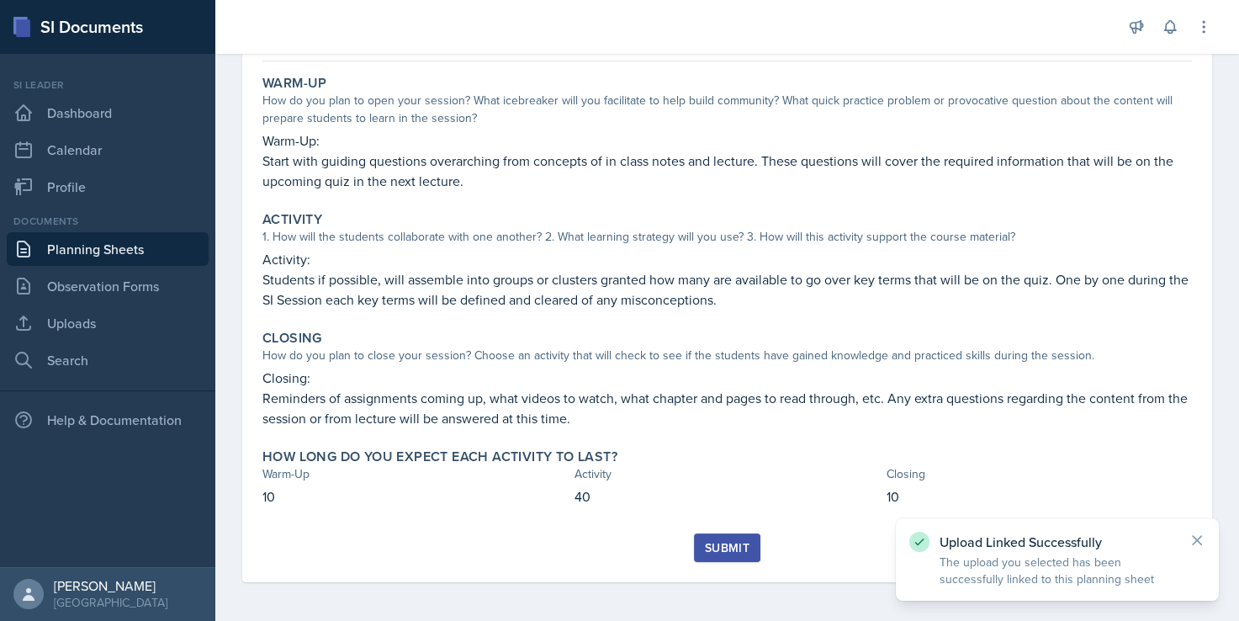
click at [708, 555] on button "Submit" at bounding box center [727, 547] width 66 height 29
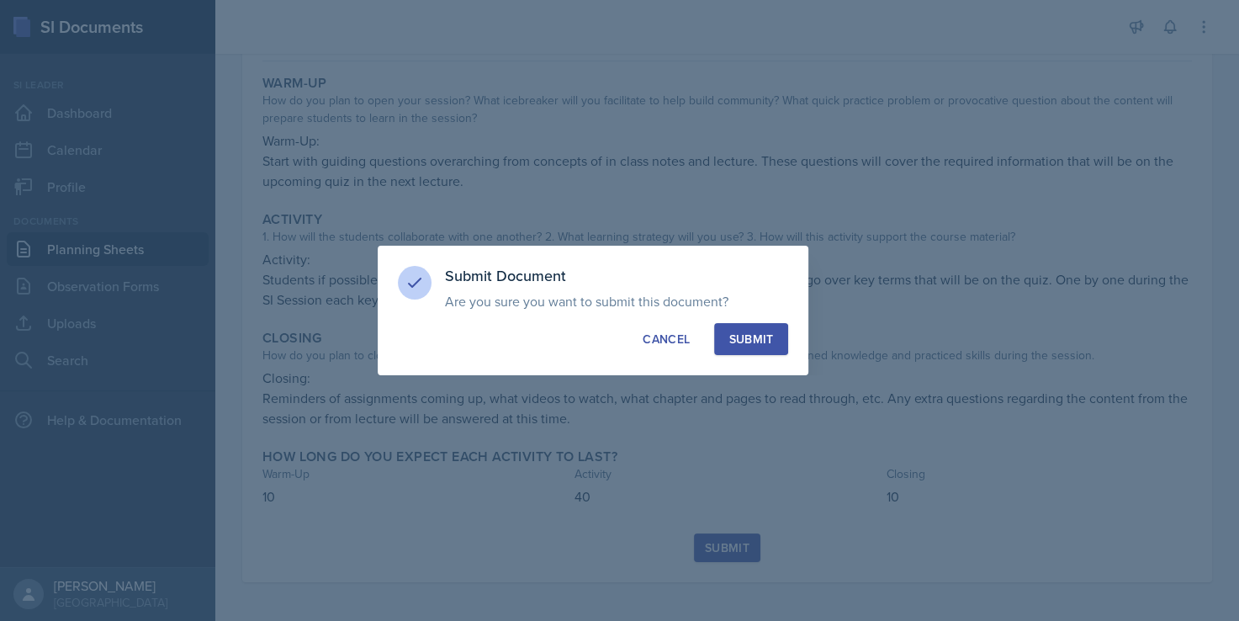
click at [764, 337] on div "Submit" at bounding box center [751, 339] width 45 height 17
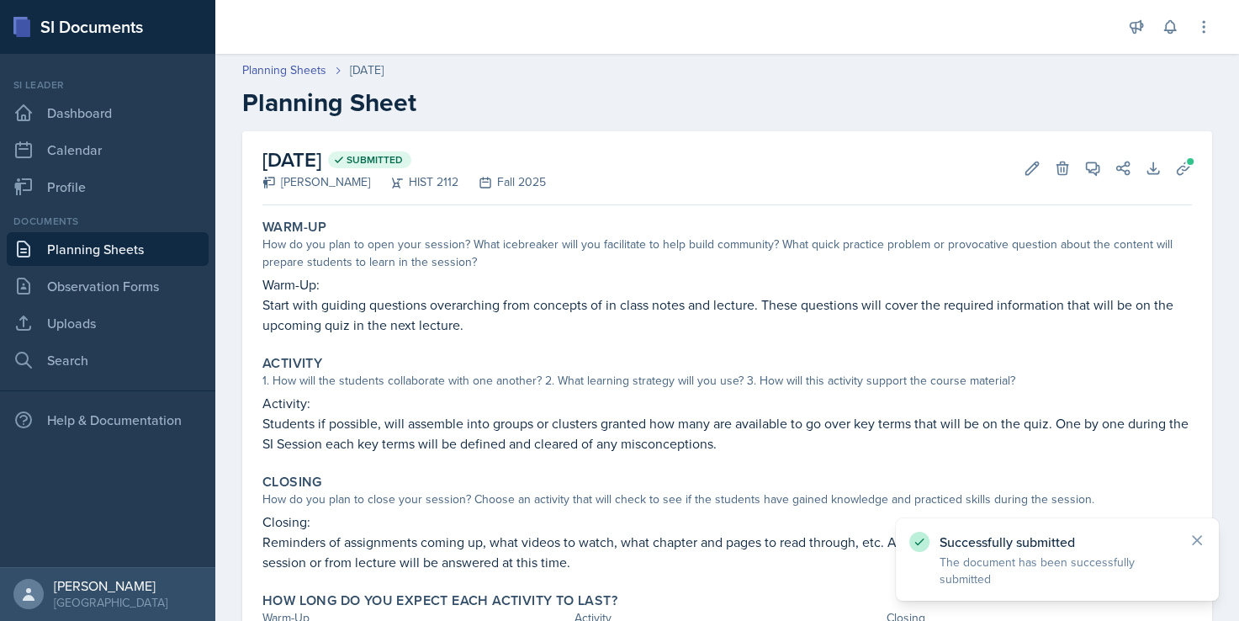
scroll to position [0, 0]
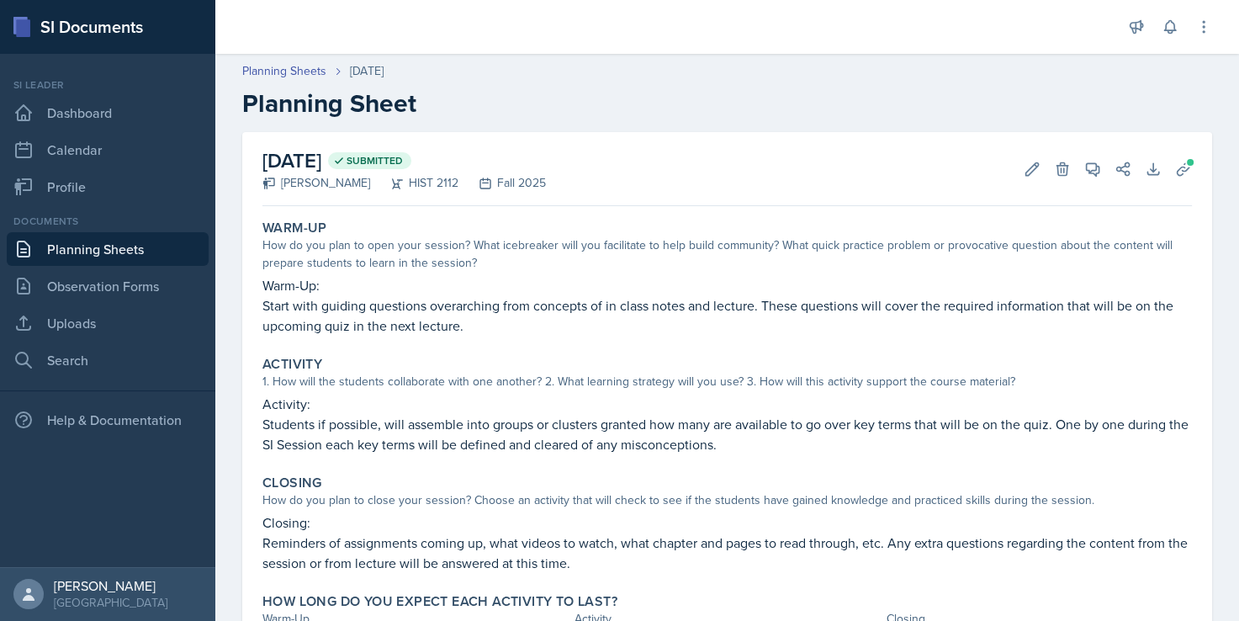
click at [608, 99] on h2 "Planning Sheet" at bounding box center [727, 103] width 970 height 30
